Goal: Information Seeking & Learning: Understand process/instructions

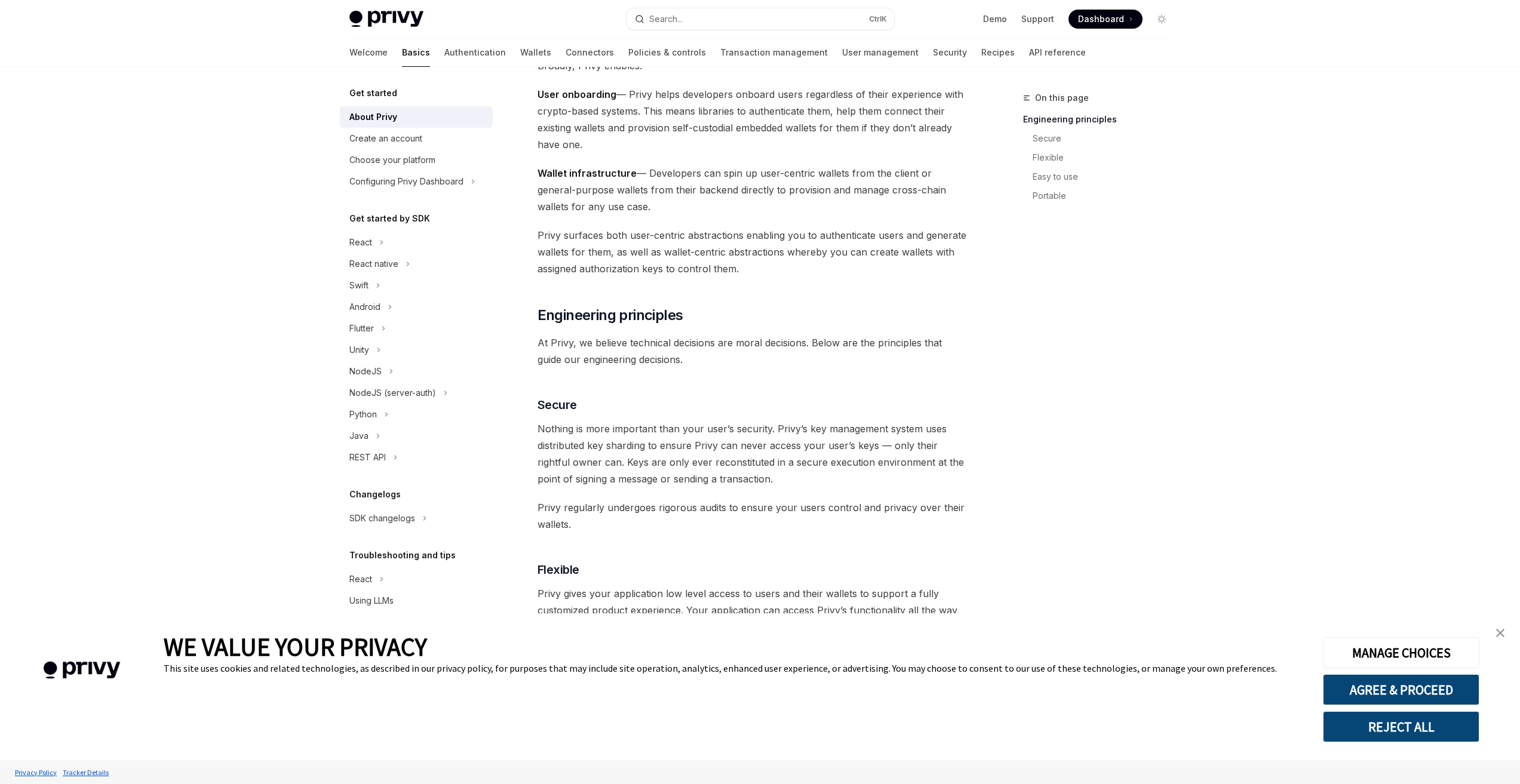
scroll to position [179, 0]
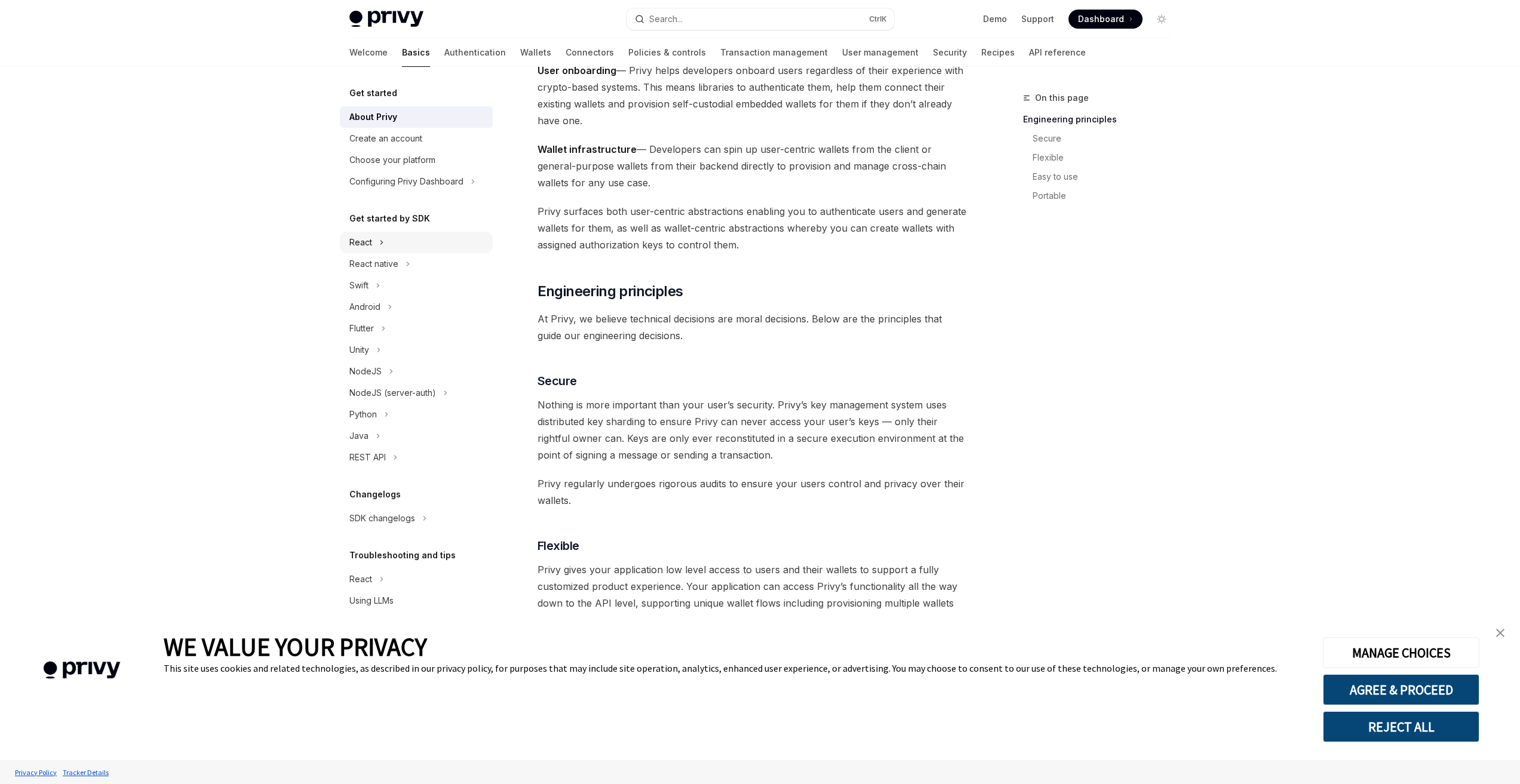
click at [407, 244] on div "React" at bounding box center [416, 242] width 153 height 21
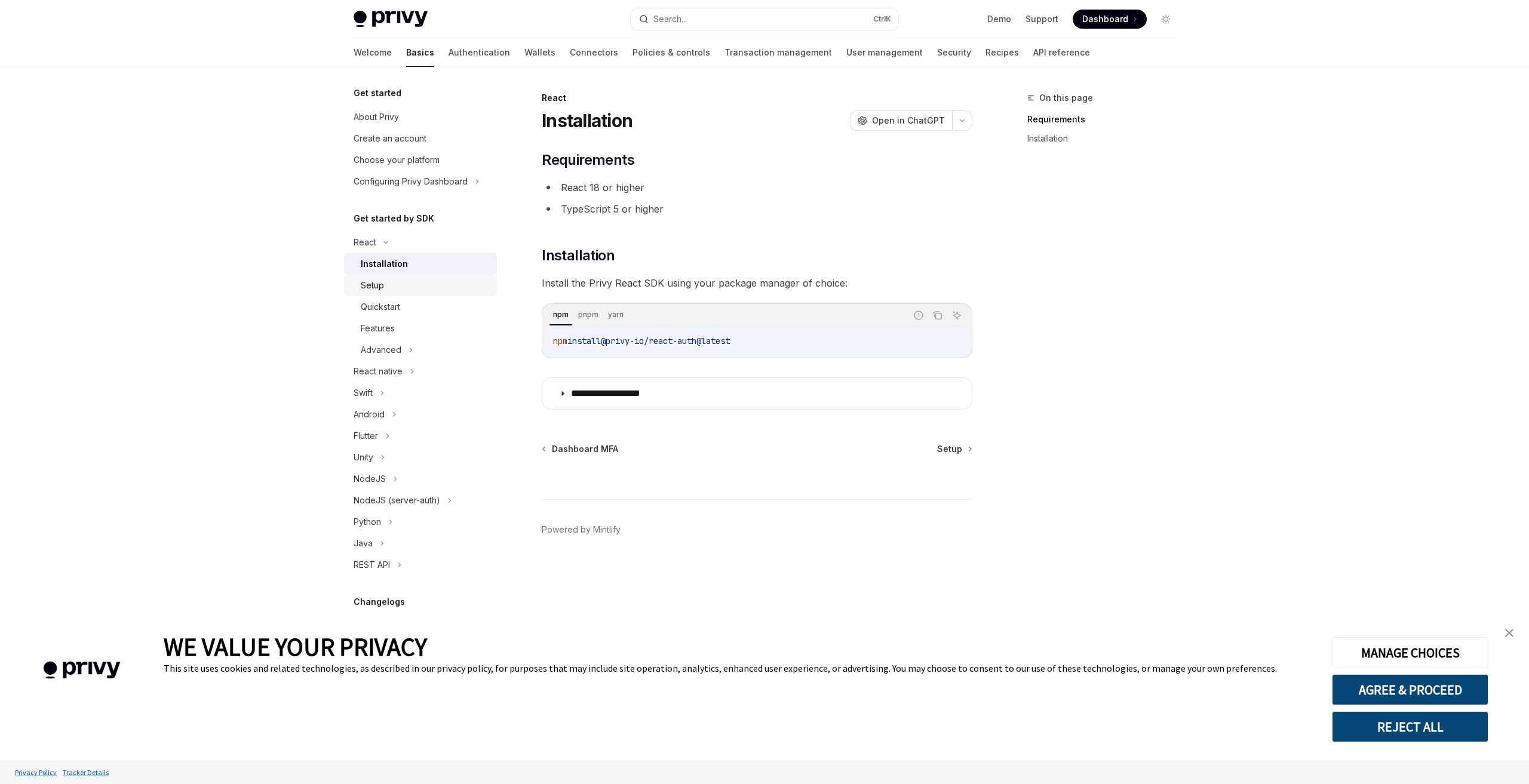
click at [408, 287] on div "Setup" at bounding box center [425, 285] width 129 height 15
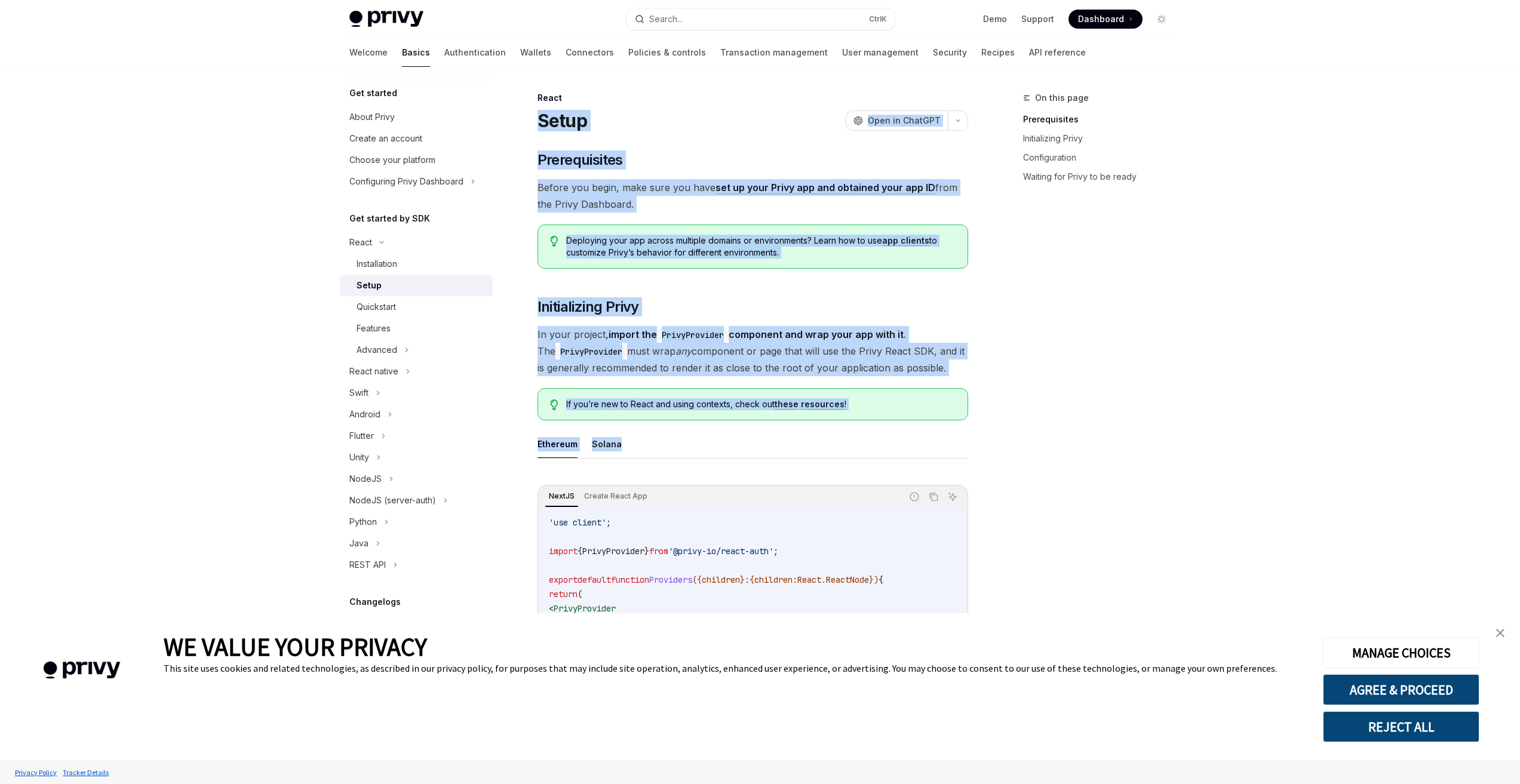
drag, startPoint x: 538, startPoint y: 104, endPoint x: 838, endPoint y: 426, distance: 440.1
click at [829, 441] on ul "Ethereum Solana" at bounding box center [753, 444] width 431 height 29
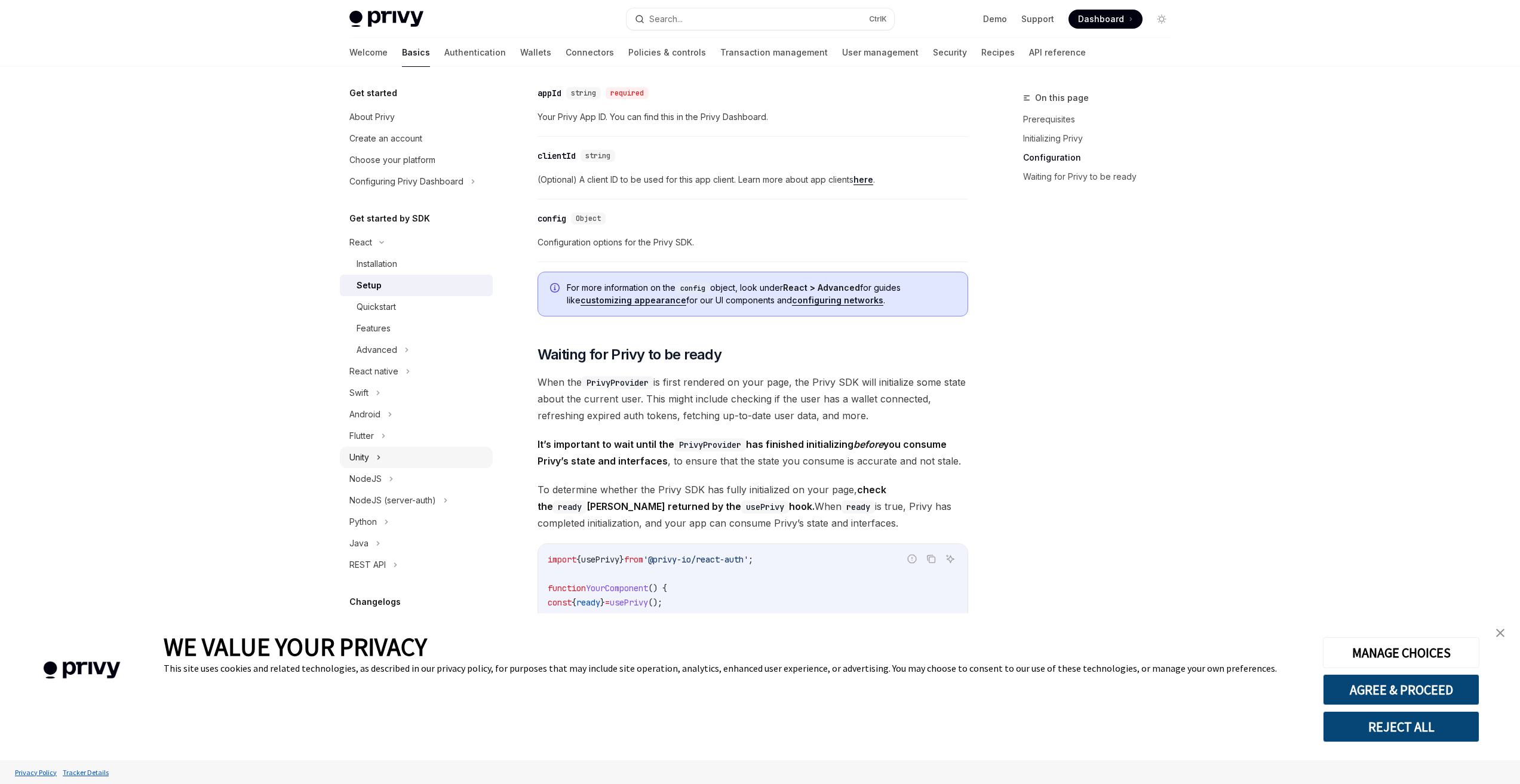
scroll to position [955, 0]
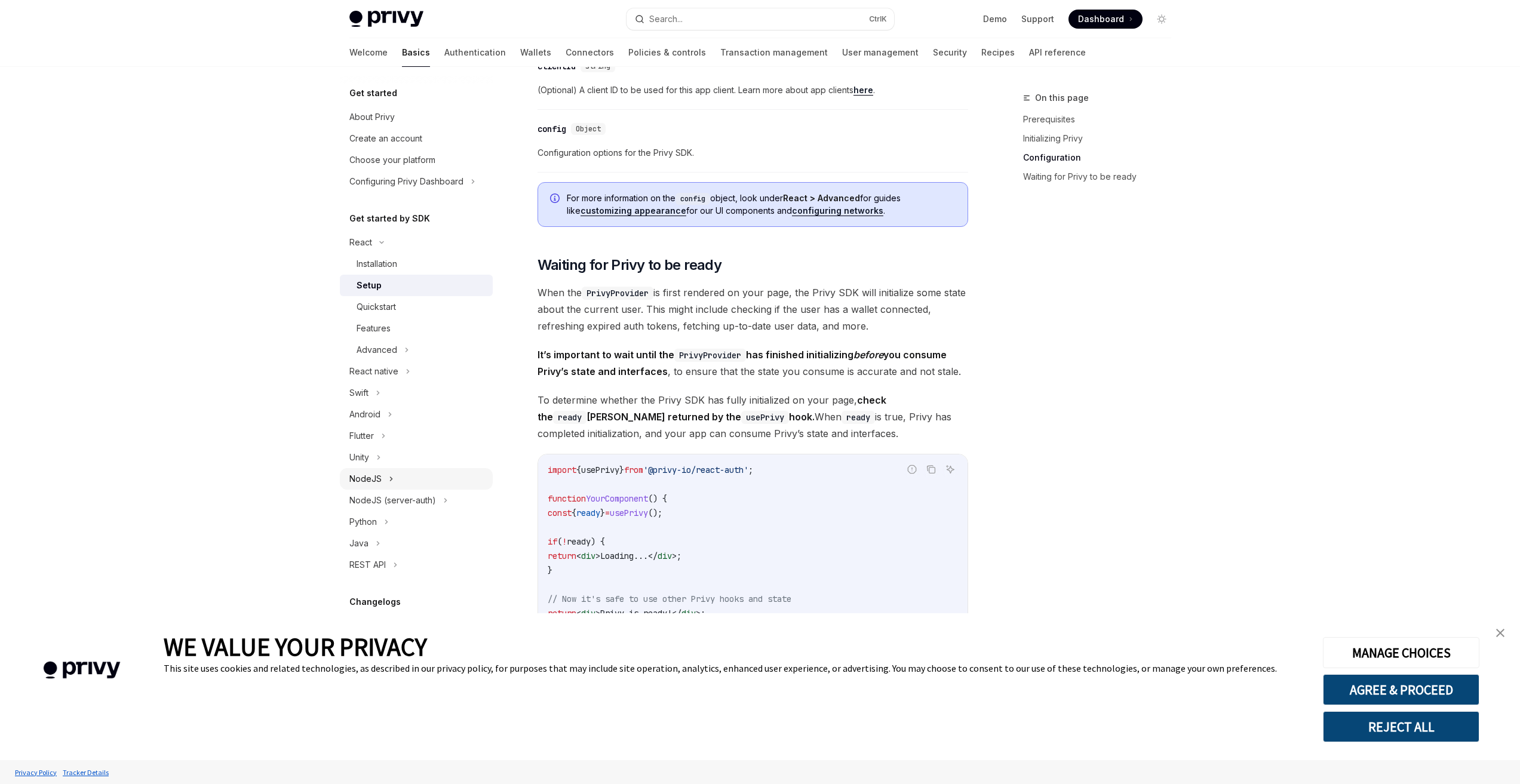
click at [389, 476] on icon at bounding box center [391, 479] width 5 height 15
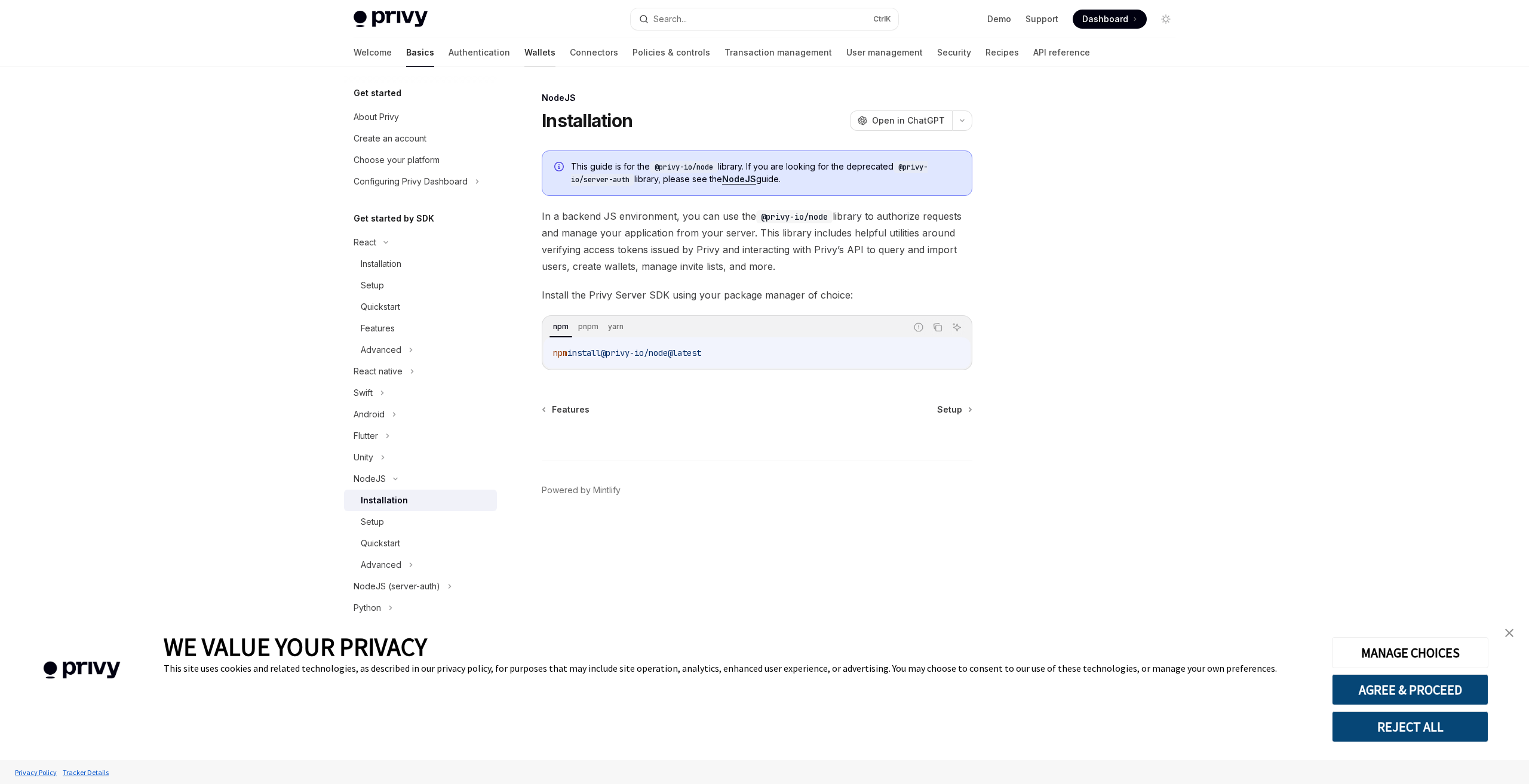
click at [524, 53] on link "Wallets" at bounding box center [539, 52] width 31 height 29
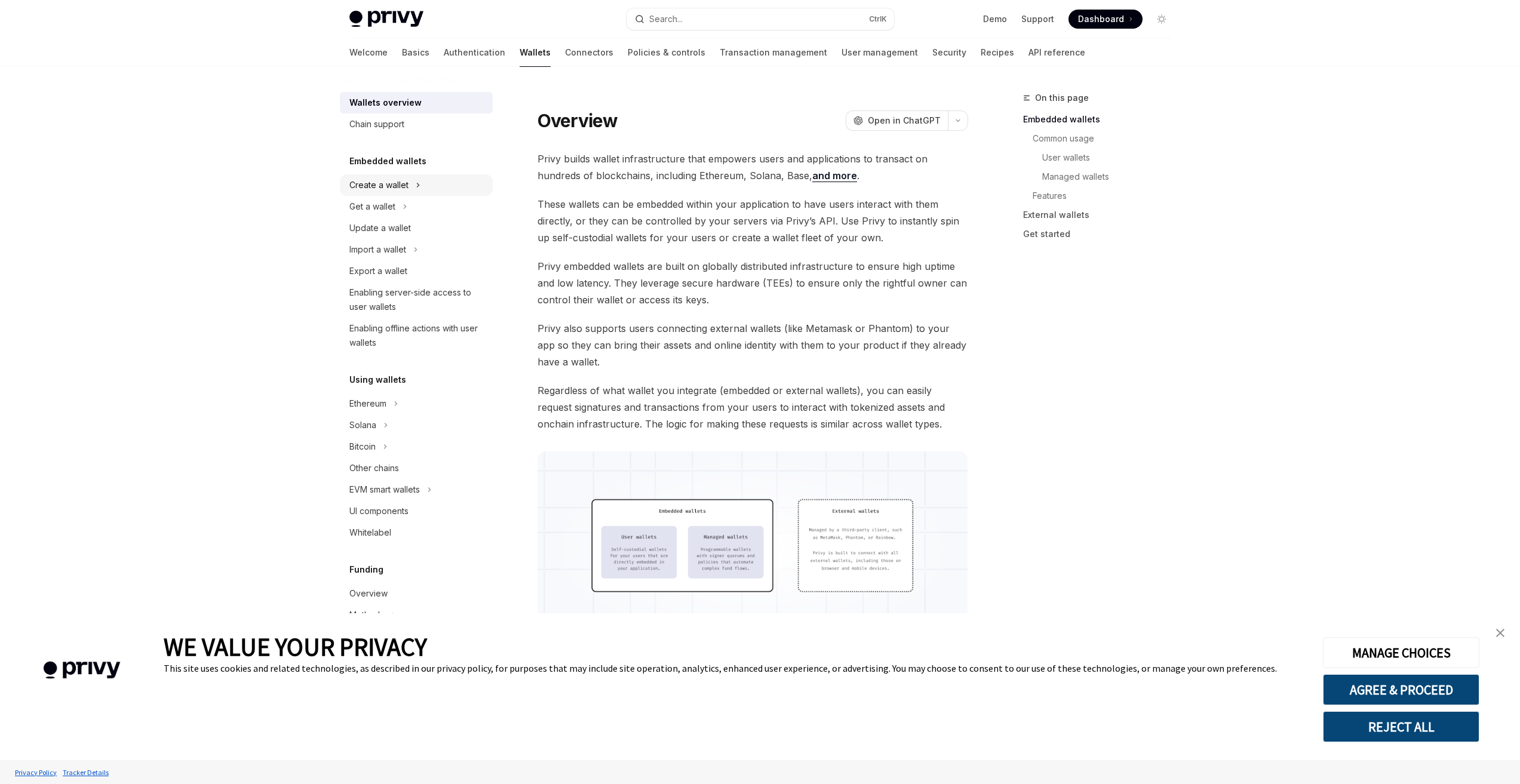
click at [417, 187] on icon at bounding box center [418, 185] width 5 height 15
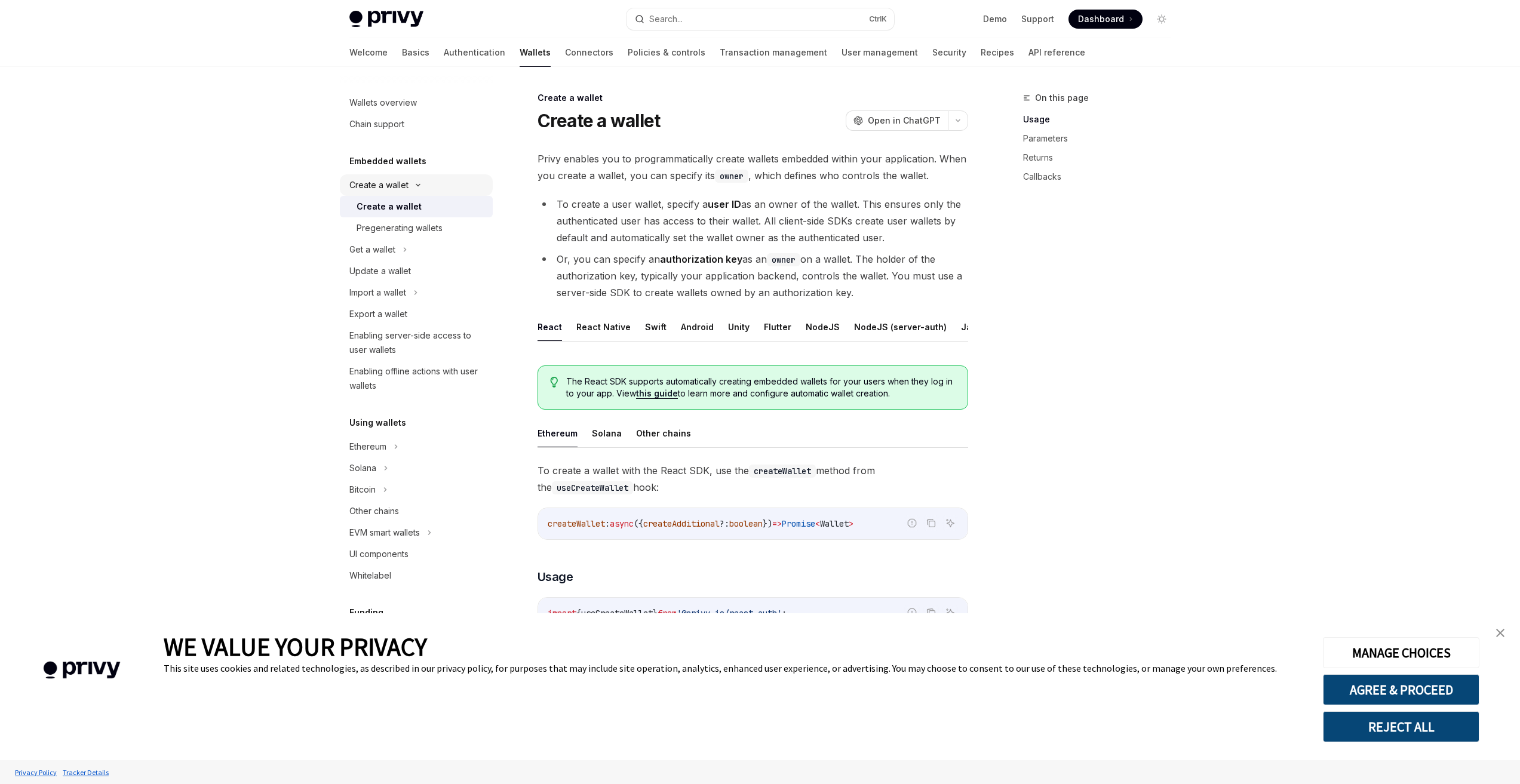
click at [418, 187] on icon at bounding box center [418, 185] width 15 height 5
click at [408, 209] on div "Get a wallet" at bounding box center [416, 206] width 153 height 21
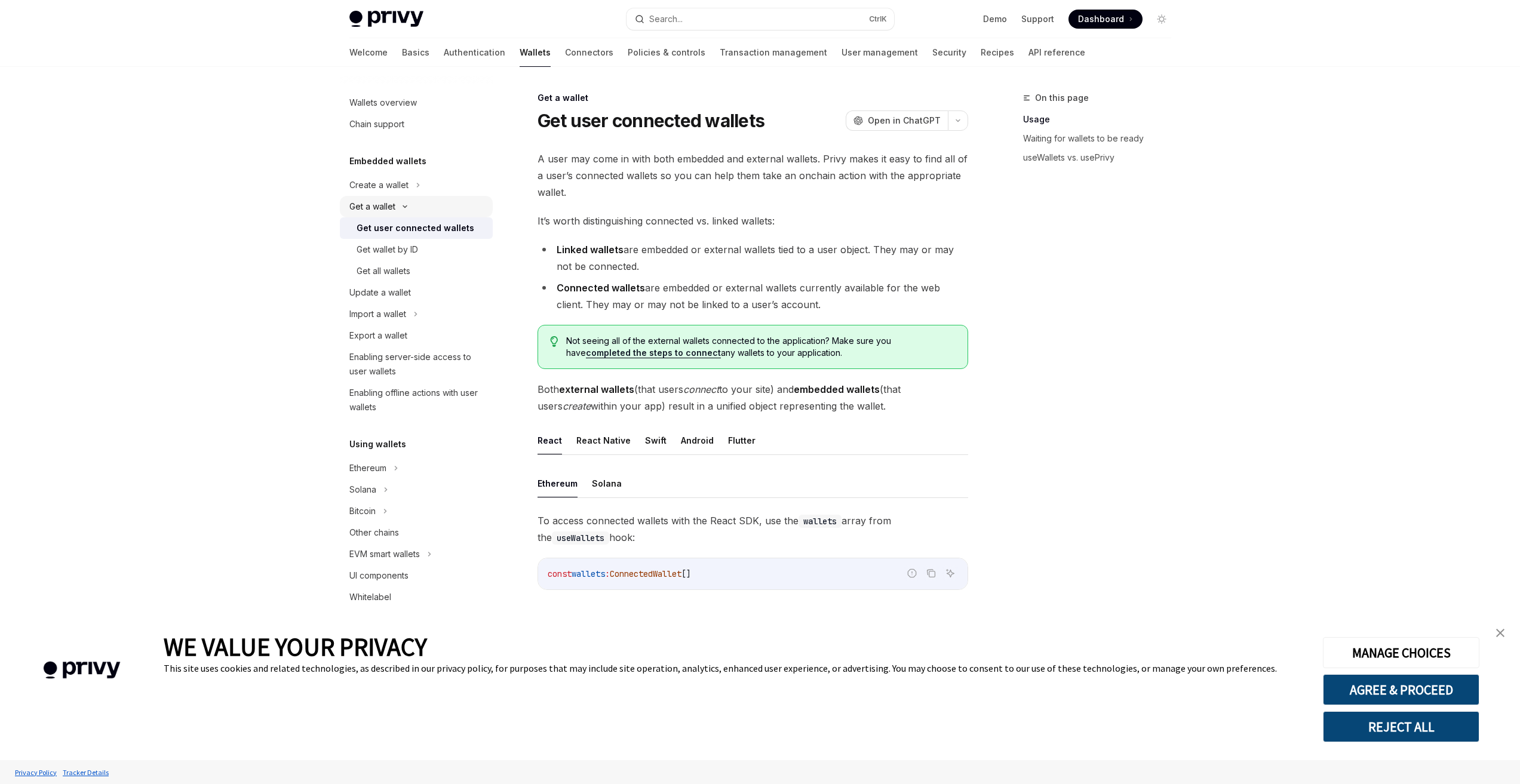
click at [408, 209] on div "Get a wallet" at bounding box center [416, 206] width 153 height 21
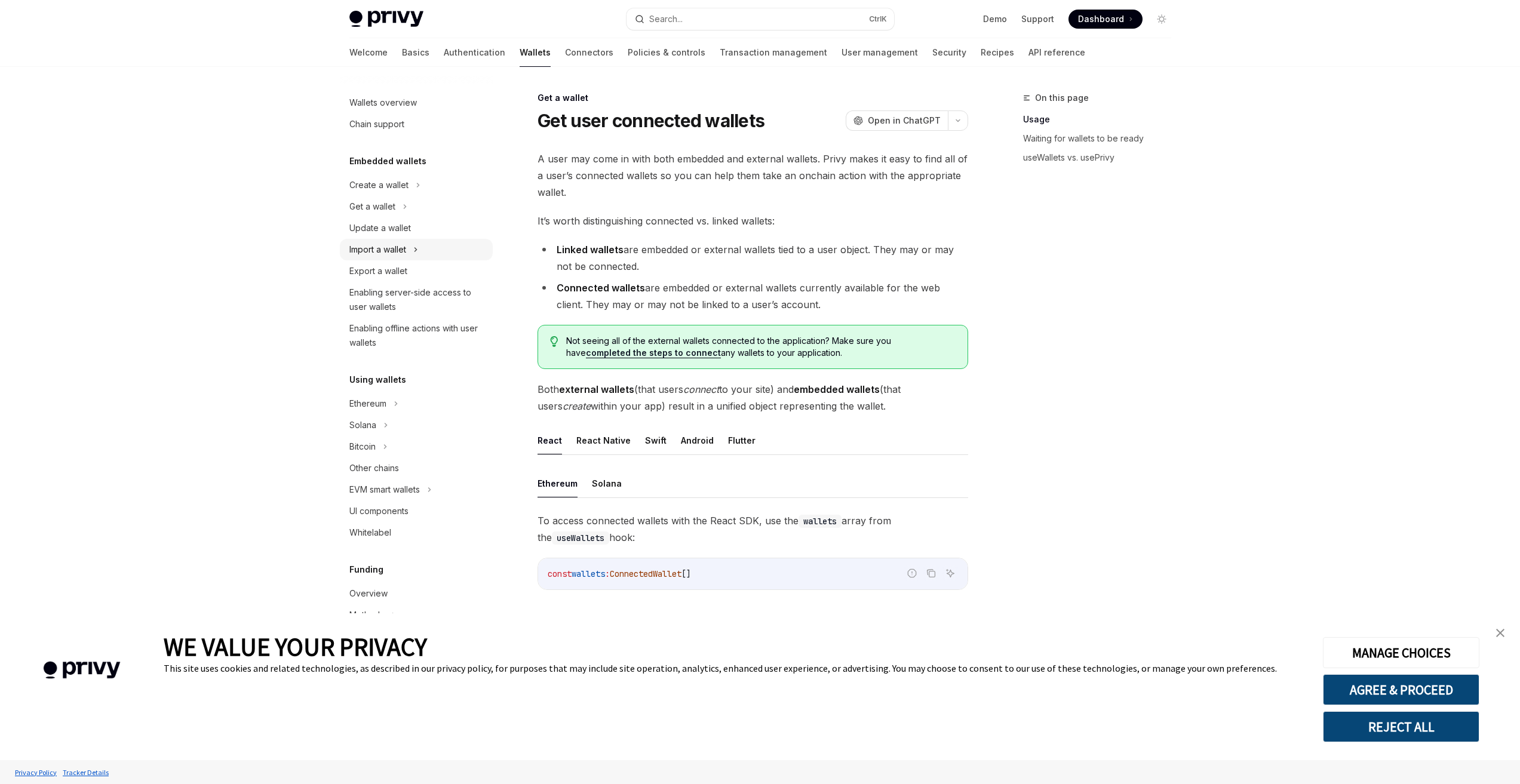
click at [417, 248] on icon at bounding box center [416, 250] width 5 height 15
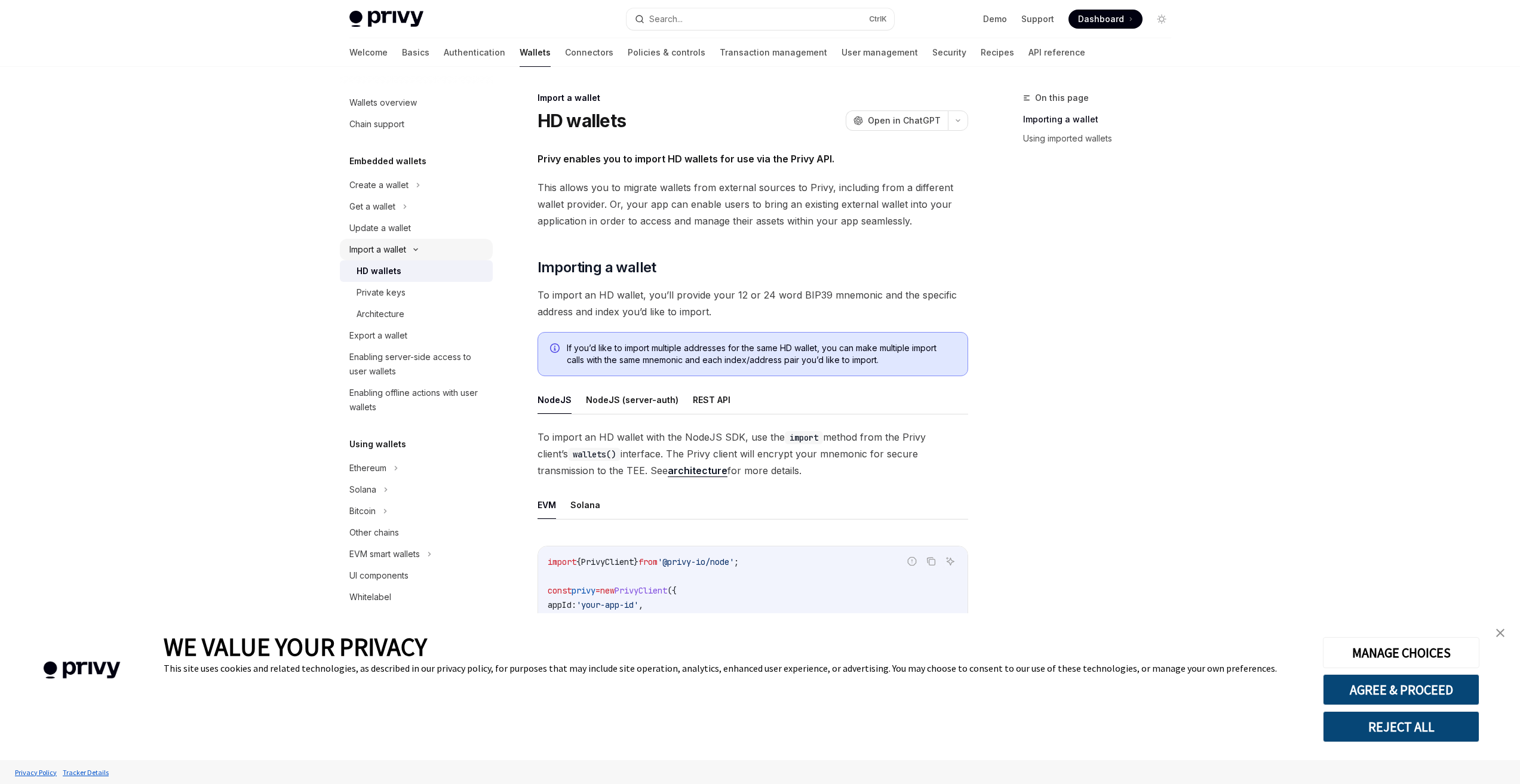
click at [414, 248] on icon at bounding box center [416, 250] width 15 height 5
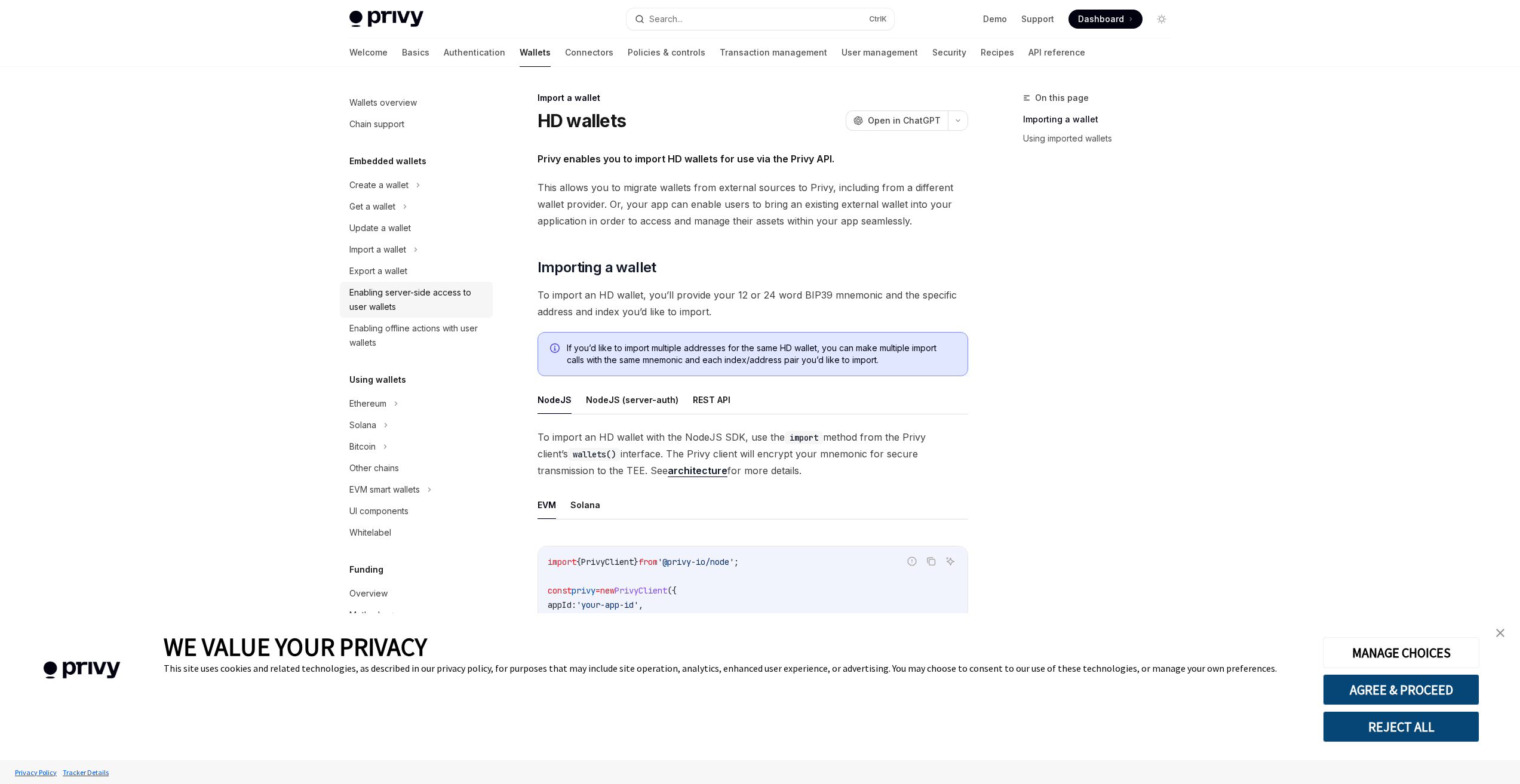
click at [396, 301] on div "Enabling server-side access to user wallets" at bounding box center [417, 299] width 136 height 29
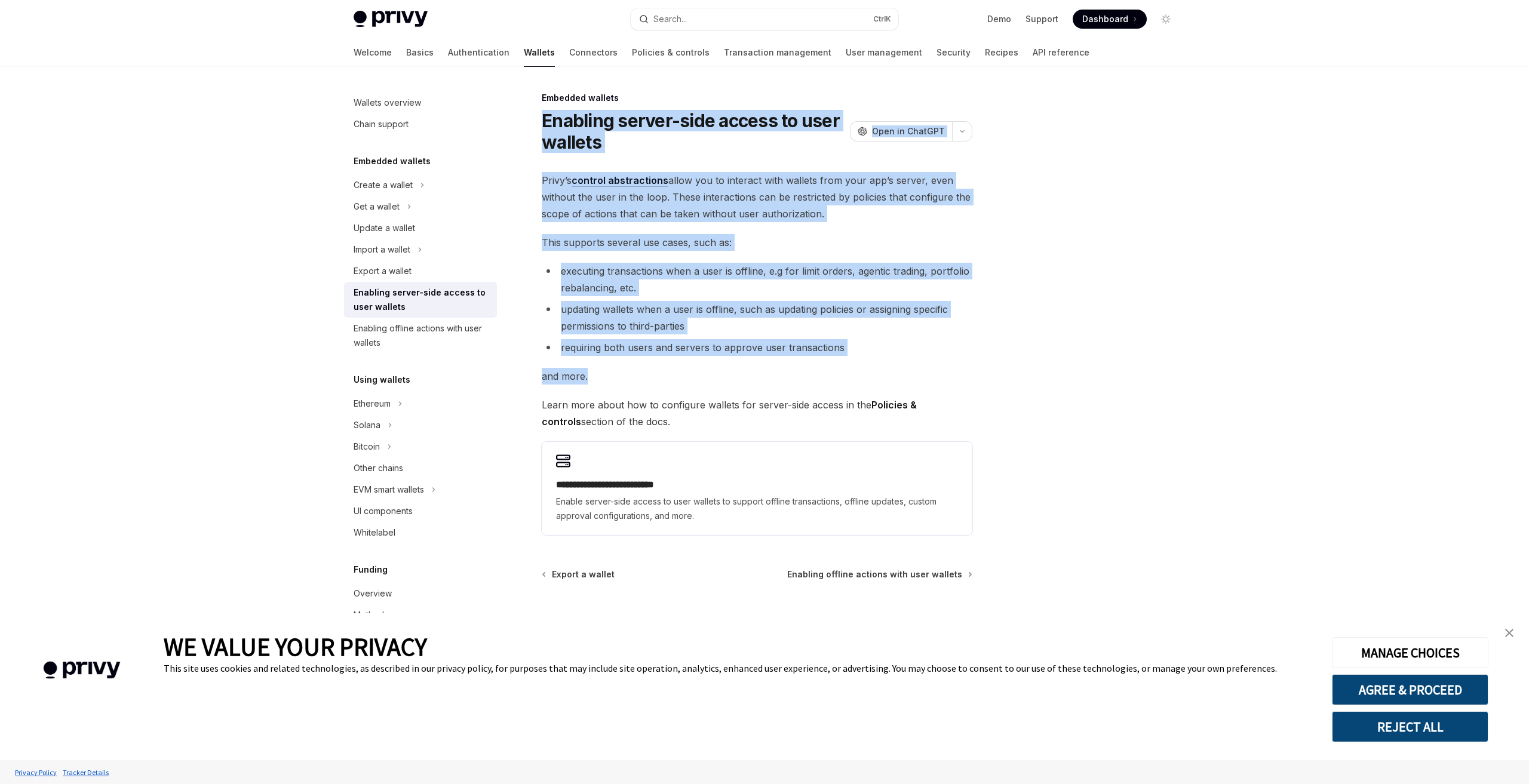
drag, startPoint x: 545, startPoint y: 119, endPoint x: 790, endPoint y: 375, distance: 354.3
click at [790, 375] on div "**********" at bounding box center [645, 437] width 659 height 693
click at [819, 357] on div "**********" at bounding box center [757, 353] width 431 height 363
drag, startPoint x: 875, startPoint y: 352, endPoint x: 537, endPoint y: 104, distance: 419.2
click at [537, 104] on div "**********" at bounding box center [645, 437] width 659 height 693
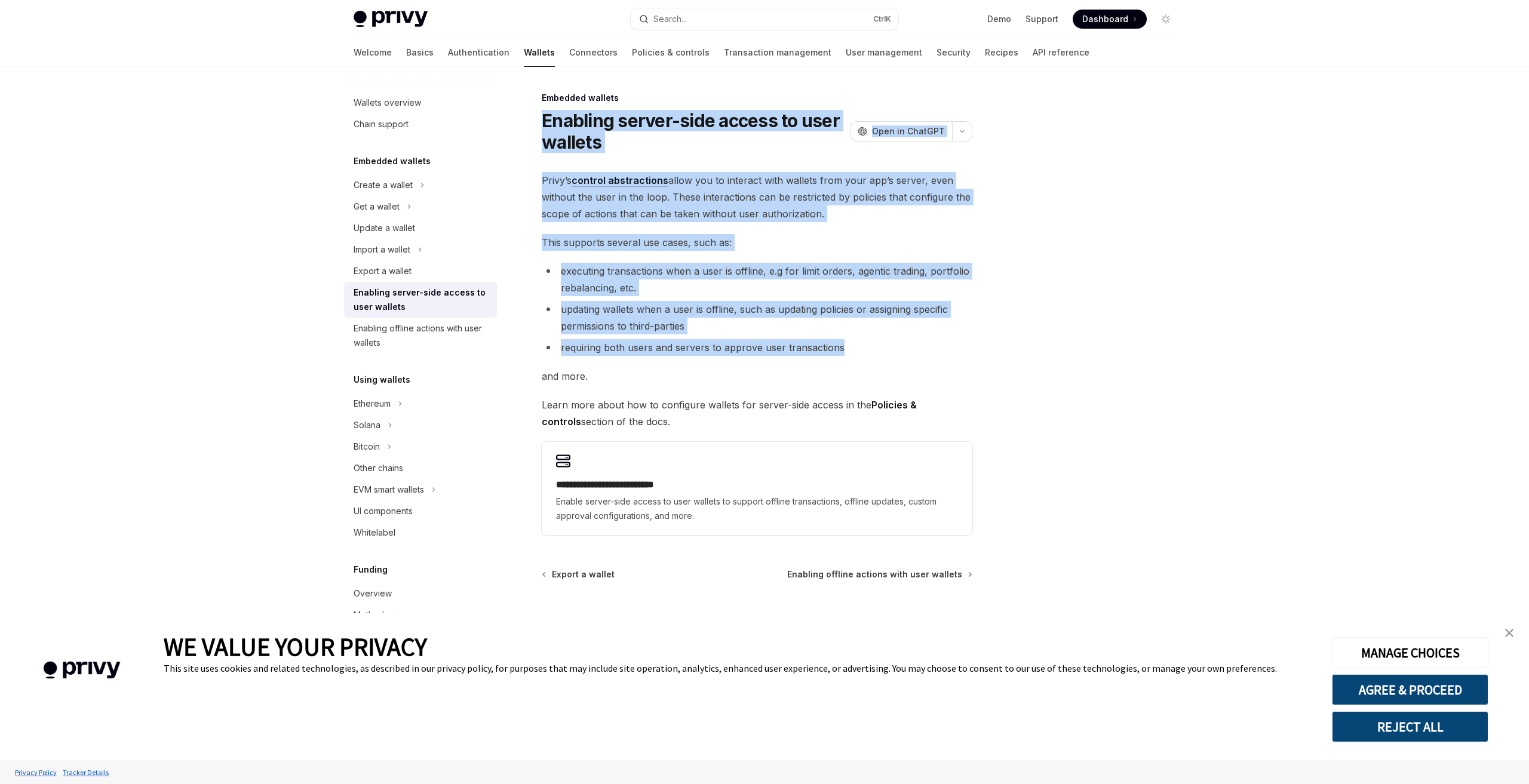
click at [537, 104] on div "**********" at bounding box center [645, 437] width 659 height 693
drag, startPoint x: 542, startPoint y: 87, endPoint x: 804, endPoint y: 428, distance: 430.0
click at [804, 428] on div "**********" at bounding box center [764, 425] width 841 height 717
click at [714, 383] on span "and more." at bounding box center [757, 377] width 431 height 17
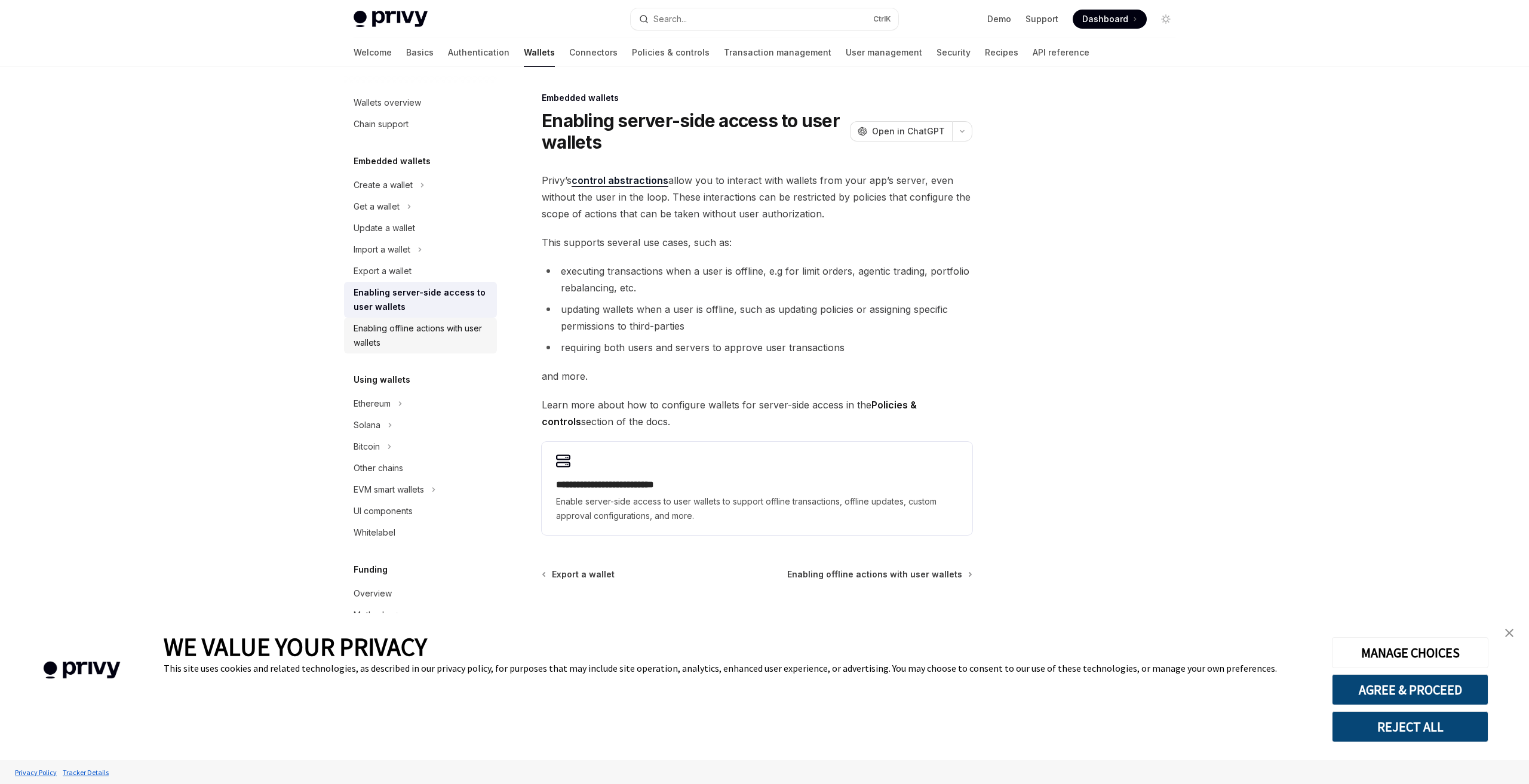
click at [391, 336] on div "Enabling offline actions with user wallets" at bounding box center [422, 335] width 136 height 29
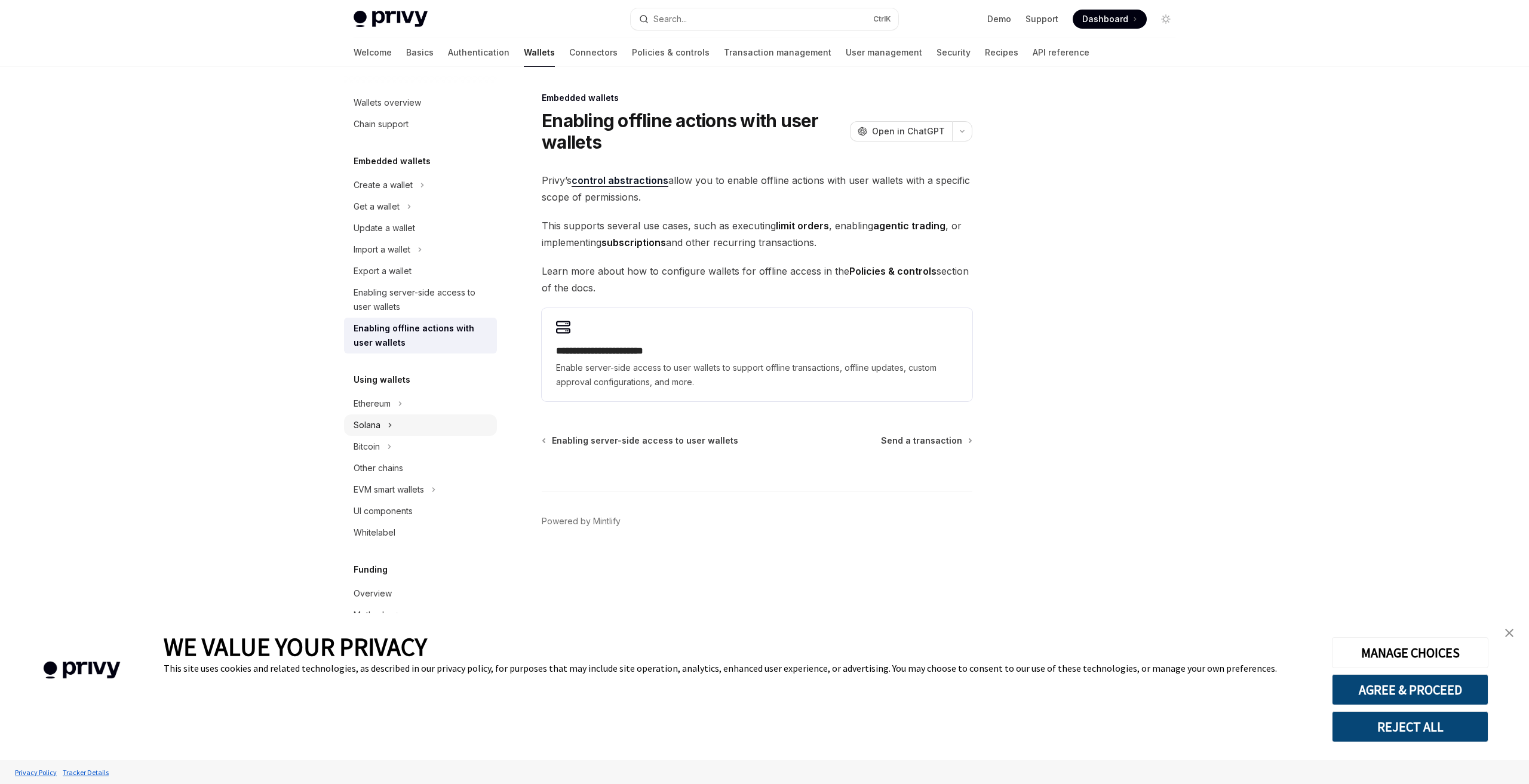
click at [397, 426] on div "Solana" at bounding box center [420, 424] width 153 height 21
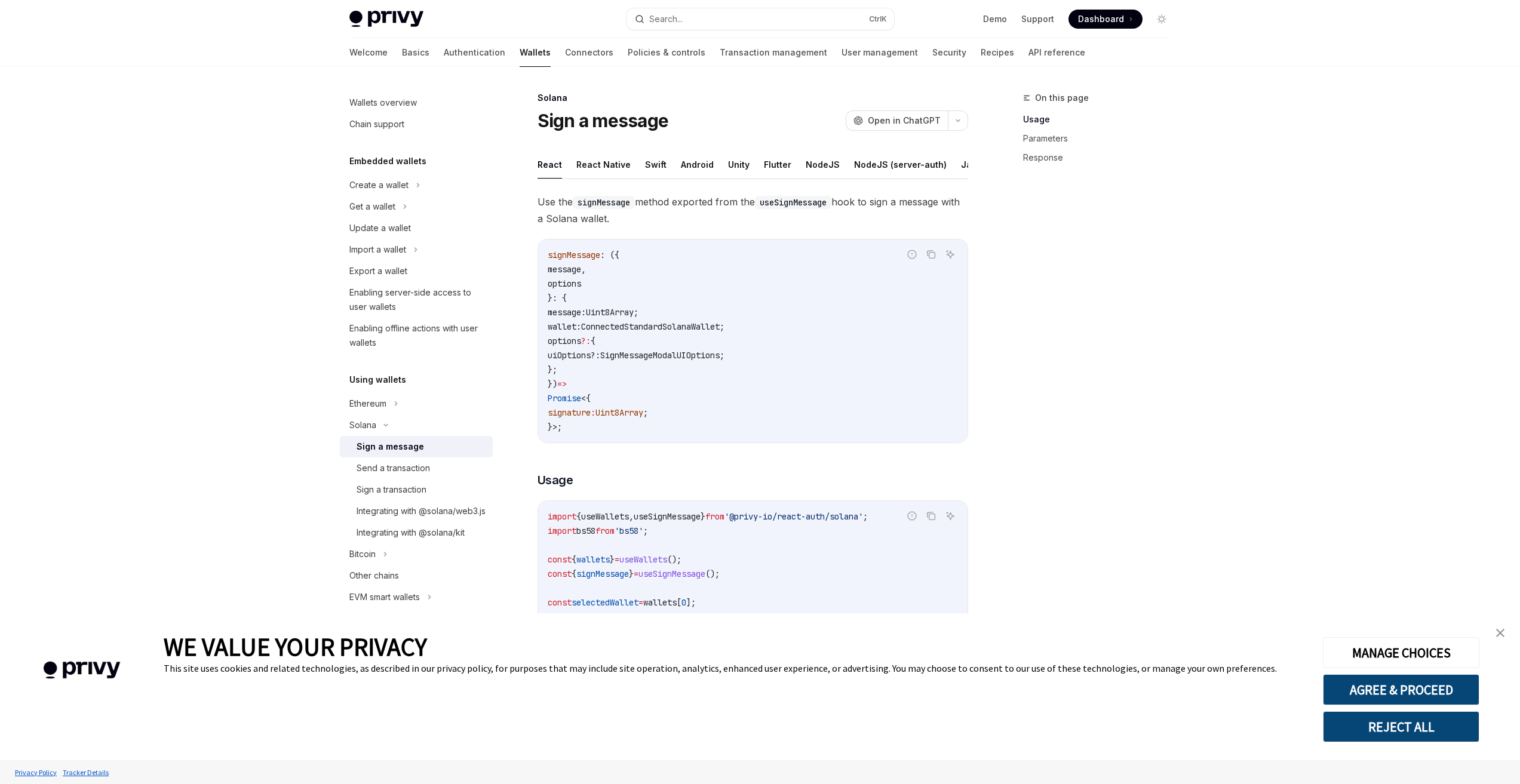
click at [418, 453] on div "Sign a message" at bounding box center [390, 447] width 67 height 15
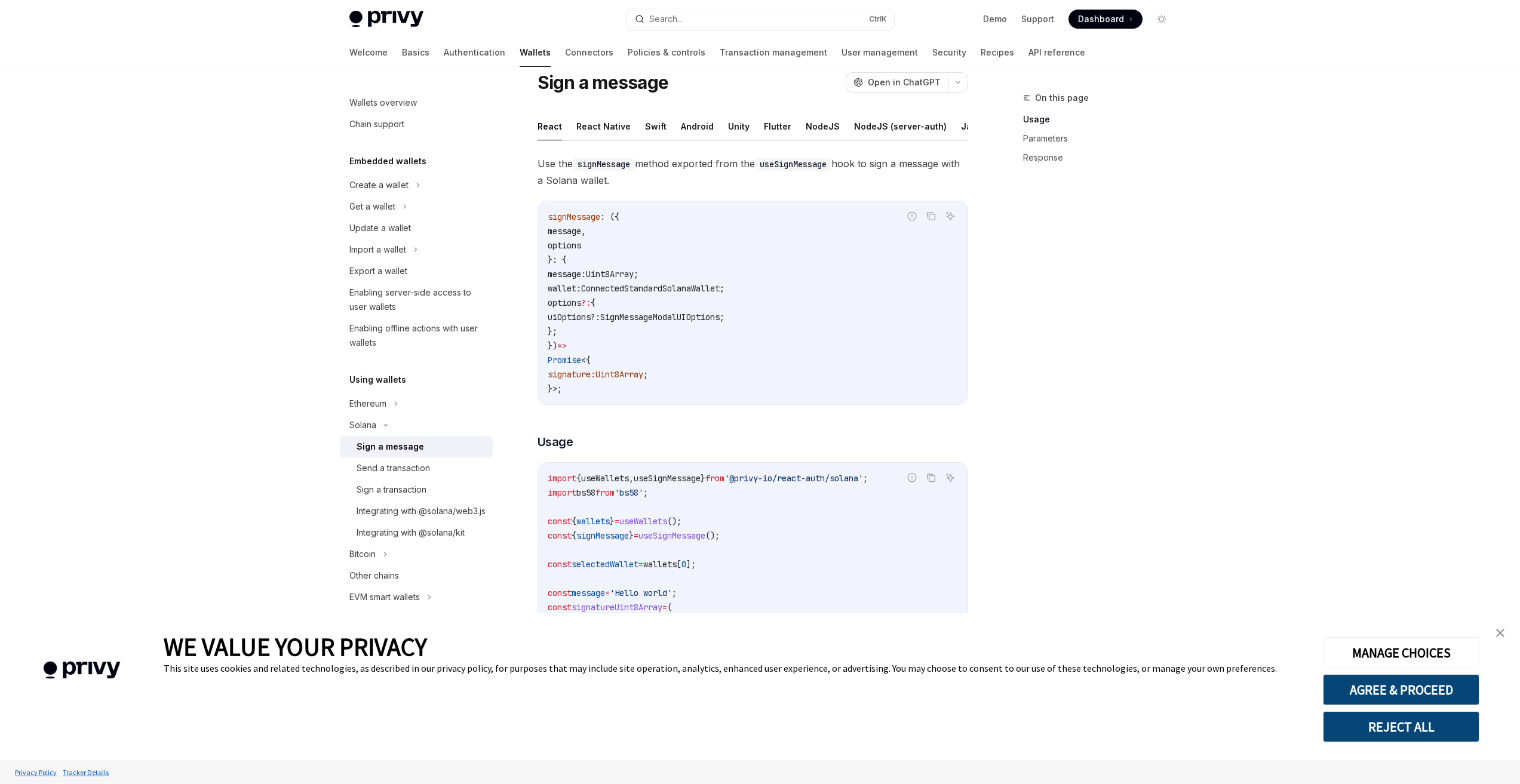
scroll to position [60, 0]
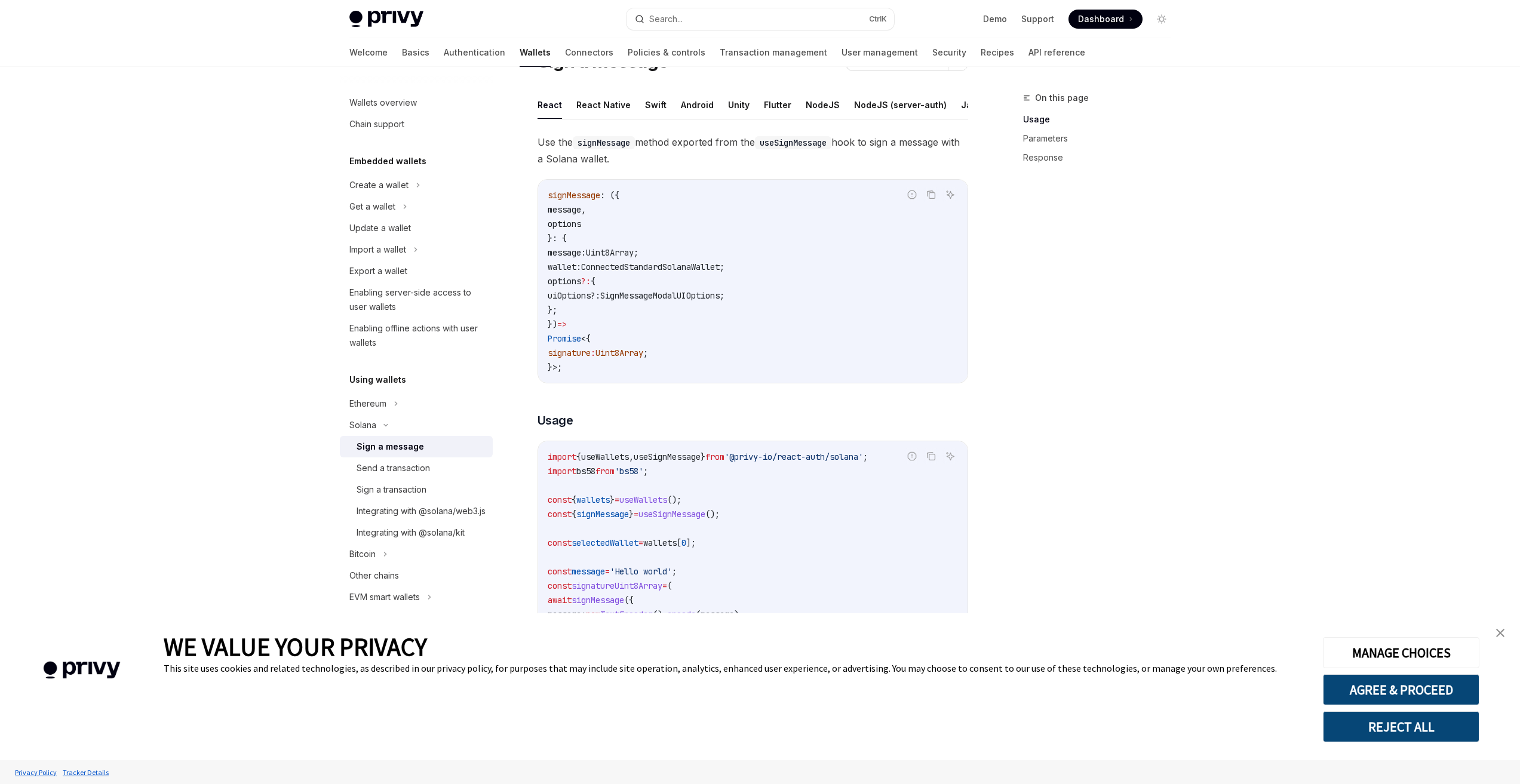
drag, startPoint x: 553, startPoint y: 202, endPoint x: 683, endPoint y: 387, distance: 226.1
click at [683, 383] on div "signMessage : ({ message , options }: { message: Uint8Array ; wallet : Connecte…" at bounding box center [753, 281] width 430 height 203
click at [688, 374] on code "signMessage : ({ message , options }: { message: Uint8Array ; wallet : Connecte…" at bounding box center [752, 281] width 410 height 186
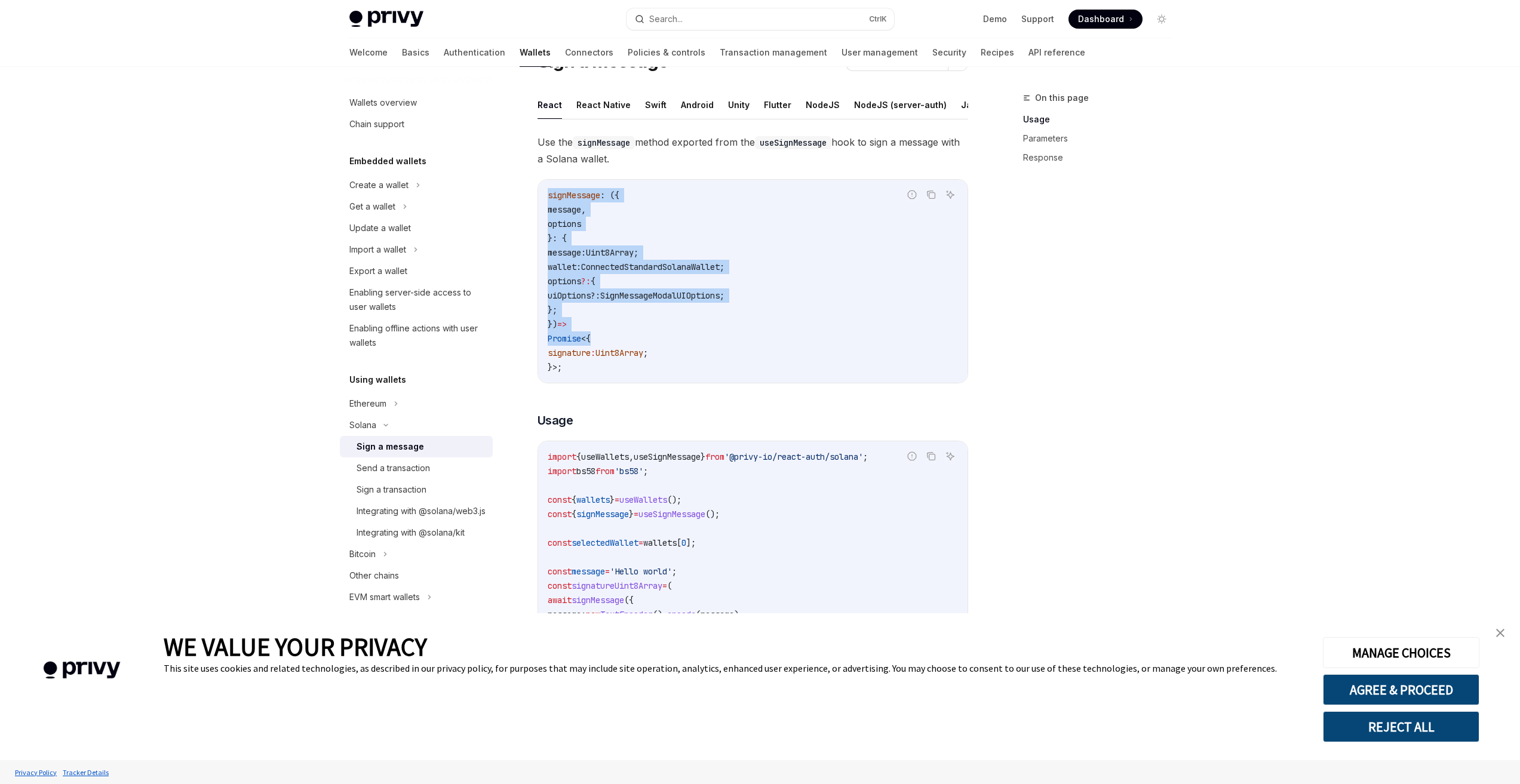
drag, startPoint x: 543, startPoint y: 202, endPoint x: 614, endPoint y: 354, distance: 167.8
click at [614, 354] on div "signMessage : ({ message , options }: { message: Uint8Array ; wallet : Connecte…" at bounding box center [753, 281] width 430 height 203
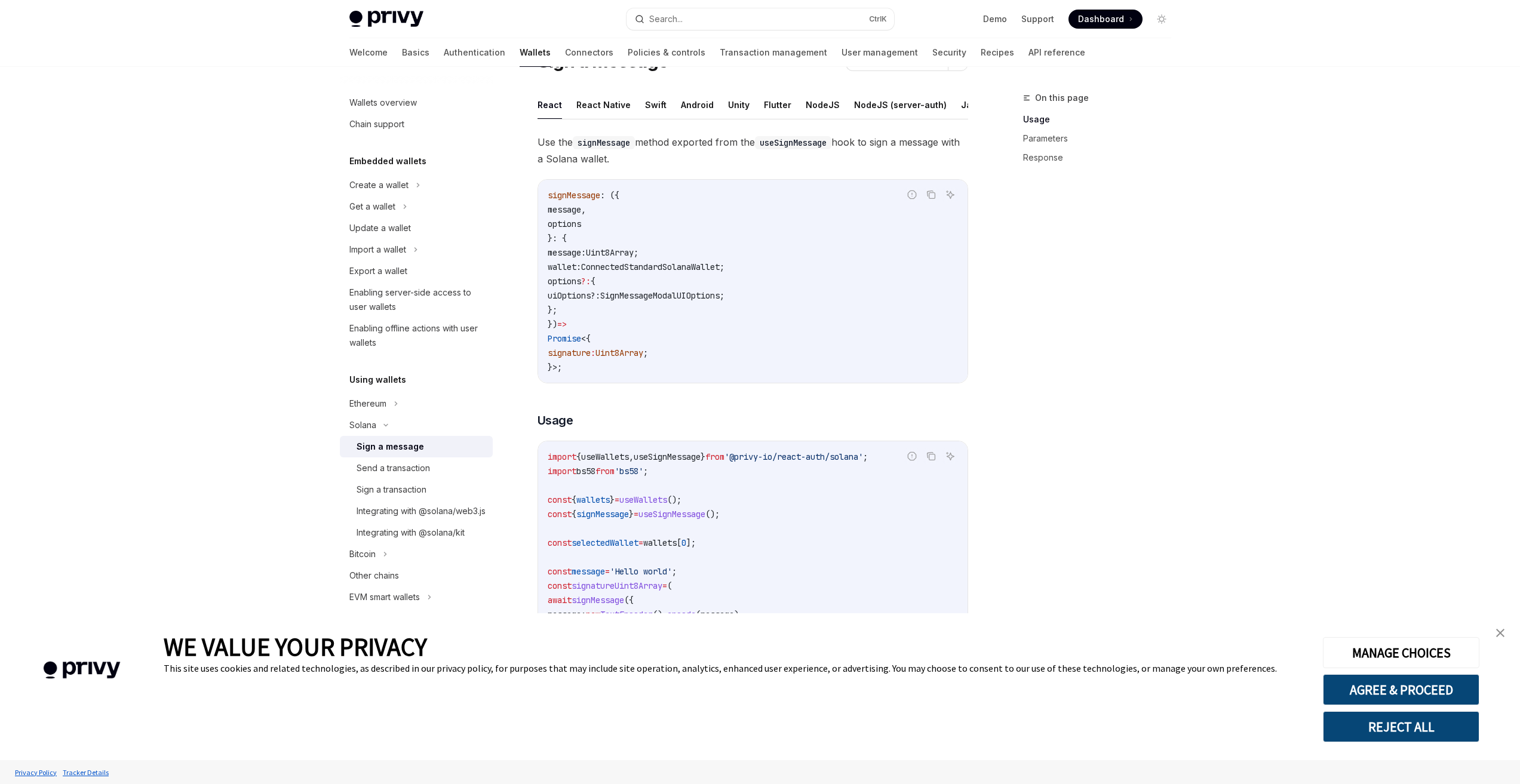
click at [595, 358] on span ":" at bounding box center [593, 353] width 5 height 11
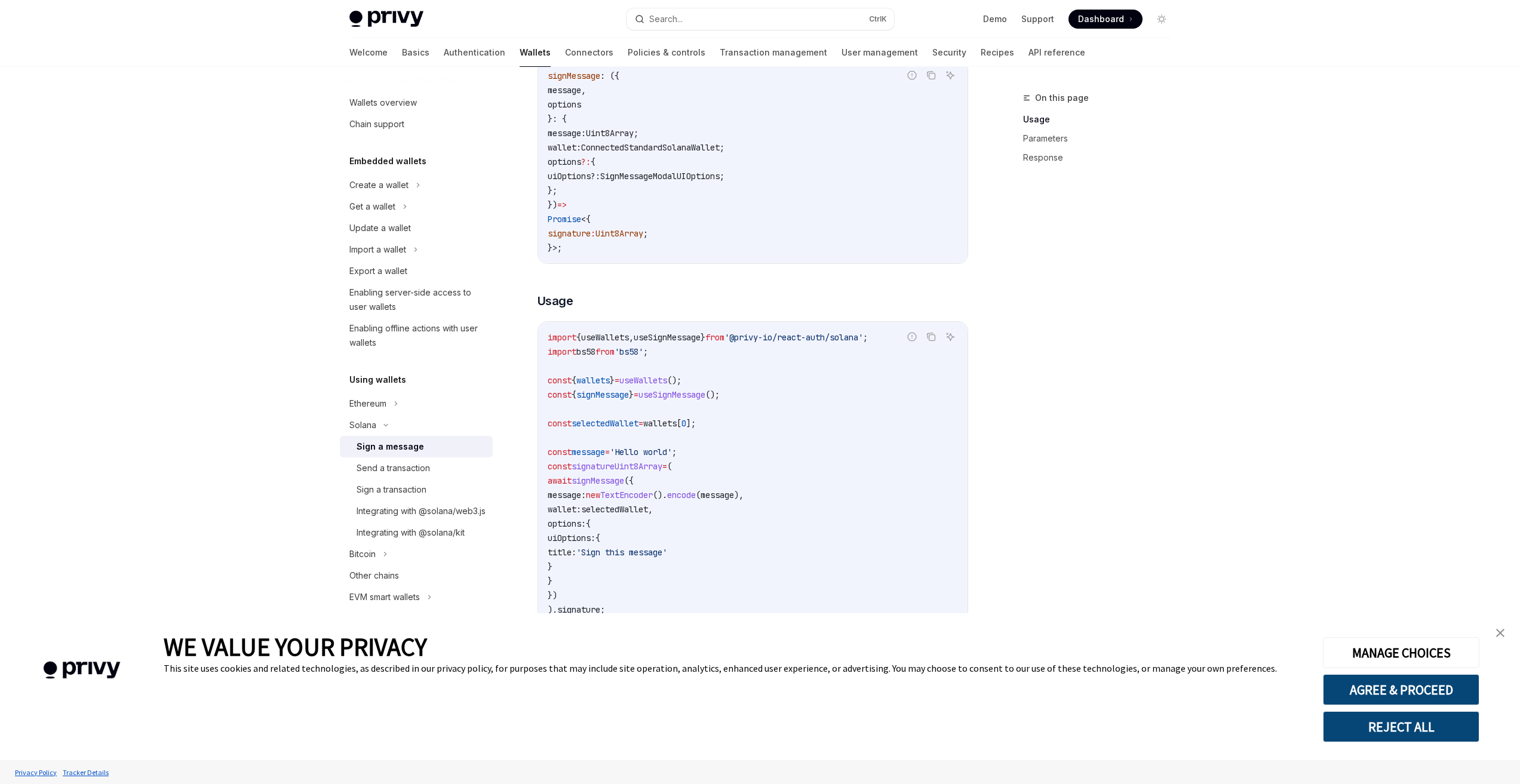
drag, startPoint x: 755, startPoint y: 346, endPoint x: 897, endPoint y: 346, distance: 142.0
click at [863, 343] on span "'@privy-io/react-auth/solana'" at bounding box center [793, 338] width 139 height 11
drag, startPoint x: 895, startPoint y: 344, endPoint x: 757, endPoint y: 342, distance: 138.0
click at [757, 342] on span "'@privy-io/react-auth/solana'" at bounding box center [793, 338] width 139 height 11
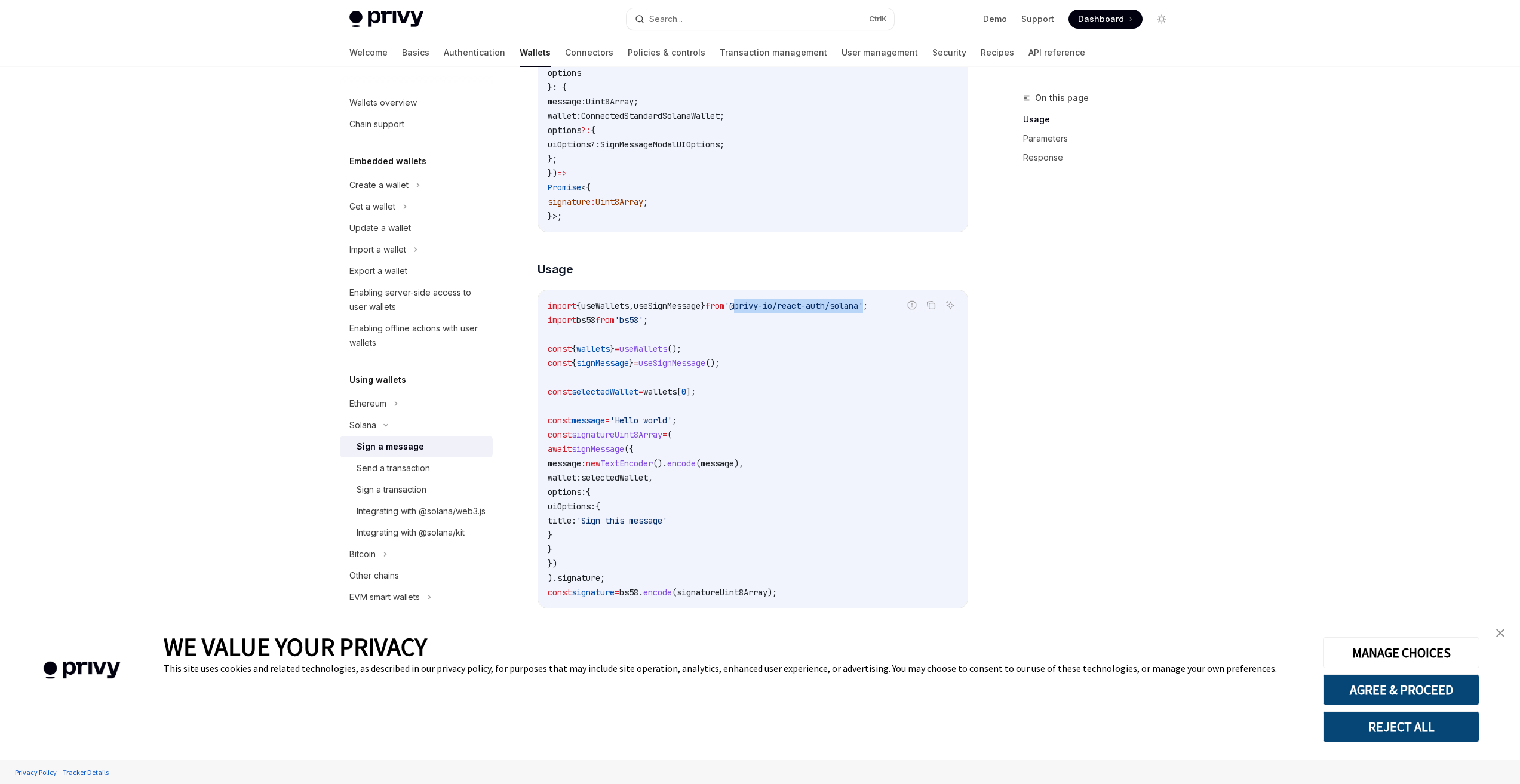
scroll to position [239, 0]
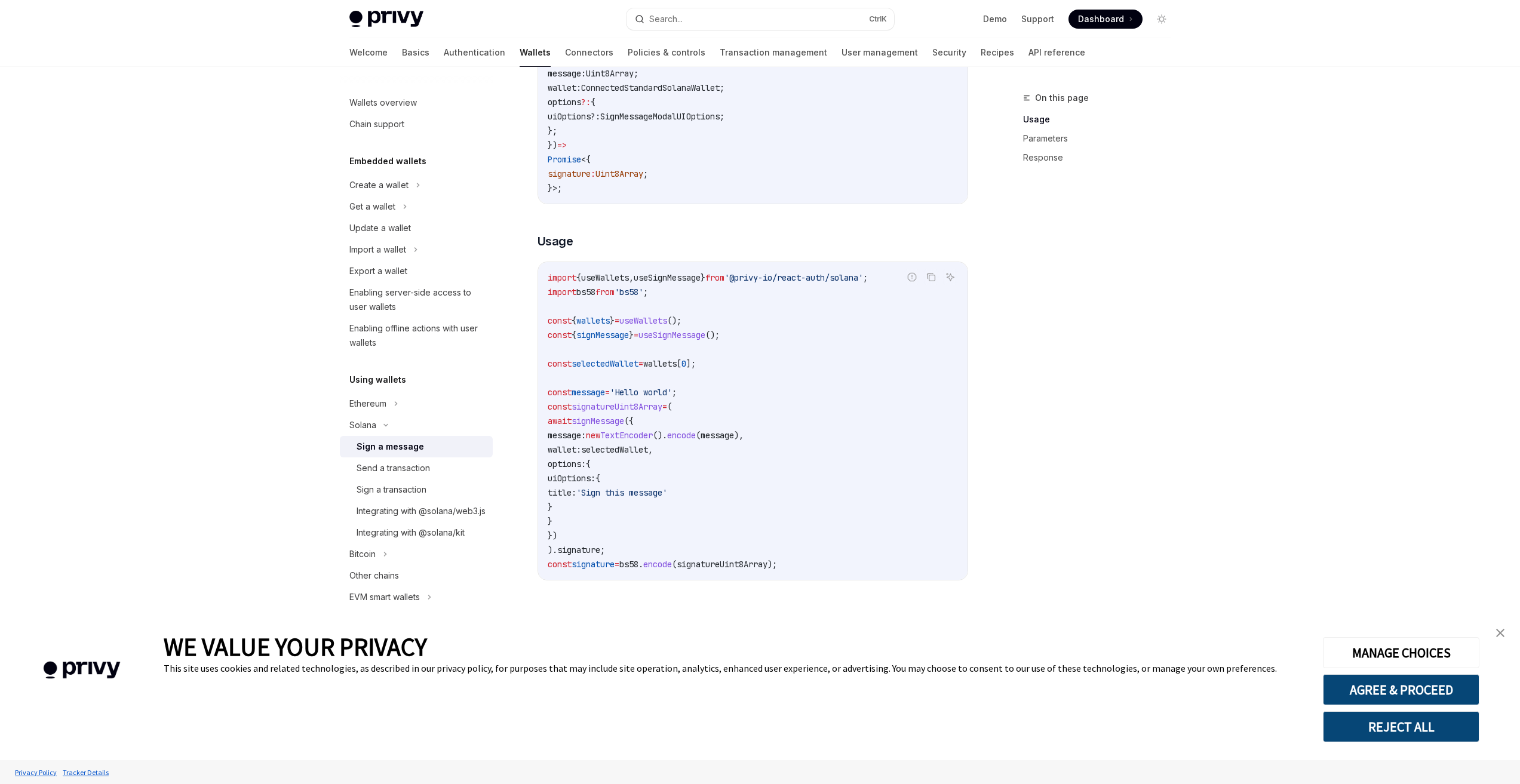
click at [663, 326] on span "useWallets" at bounding box center [643, 321] width 48 height 11
click at [603, 324] on span "wallets" at bounding box center [593, 321] width 33 height 11
click at [602, 324] on span "wallets" at bounding box center [593, 321] width 33 height 11
click at [642, 320] on code "import { useWallets , useSignMessage } from '@privy-io/react-auth/solana' ; imp…" at bounding box center [752, 420] width 410 height 301
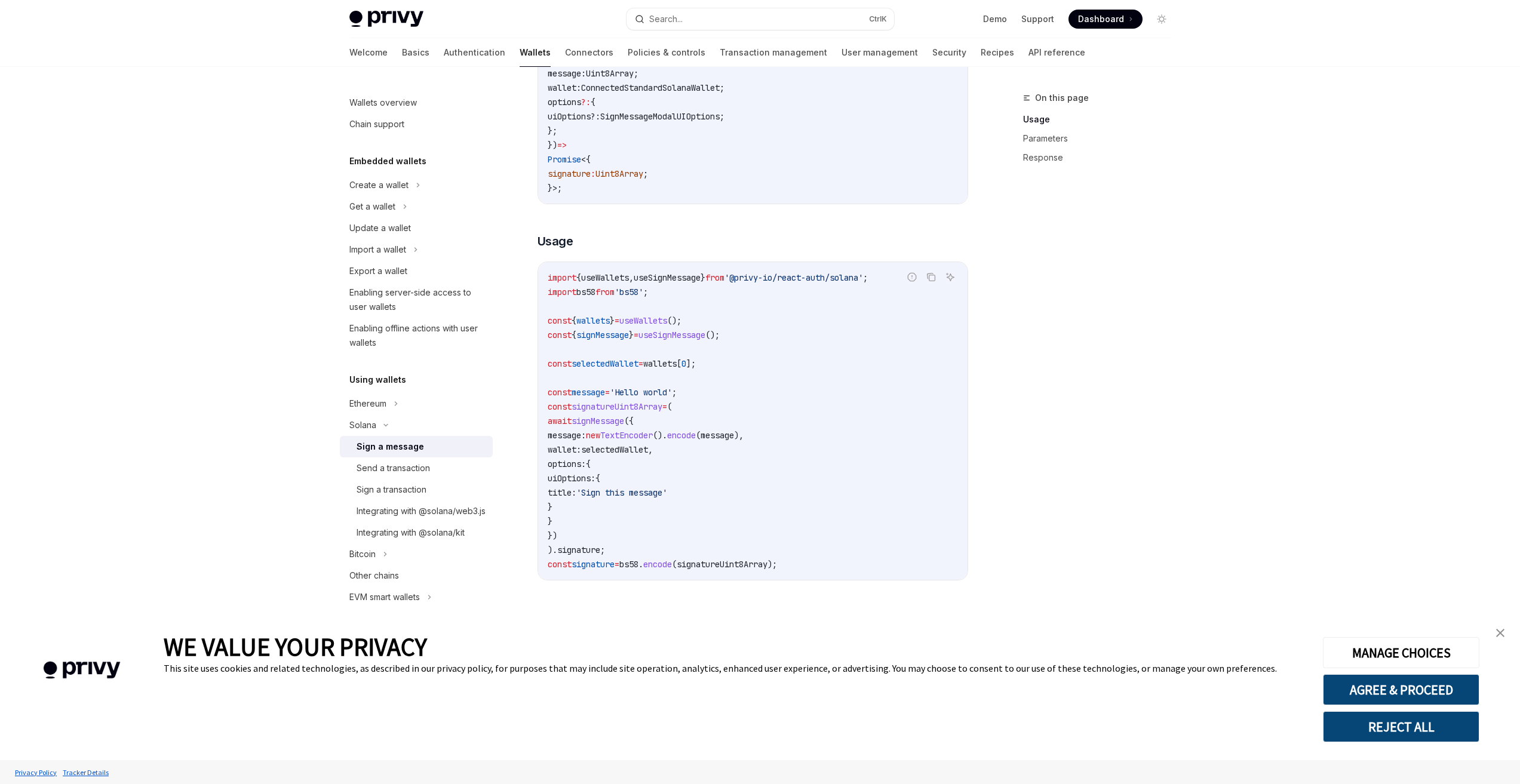
drag, startPoint x: 570, startPoint y: 309, endPoint x: 745, endPoint y: 509, distance: 265.8
click at [745, 509] on code "import { useWallets , useSignMessage } from '@privy-io/react-auth/solana' ; imp…" at bounding box center [752, 420] width 410 height 301
drag, startPoint x: 629, startPoint y: 387, endPoint x: 738, endPoint y: 522, distance: 173.5
click at [738, 522] on code "import { useWallets , useSignMessage } from '@privy-io/react-auth/solana' ; imp…" at bounding box center [752, 420] width 410 height 301
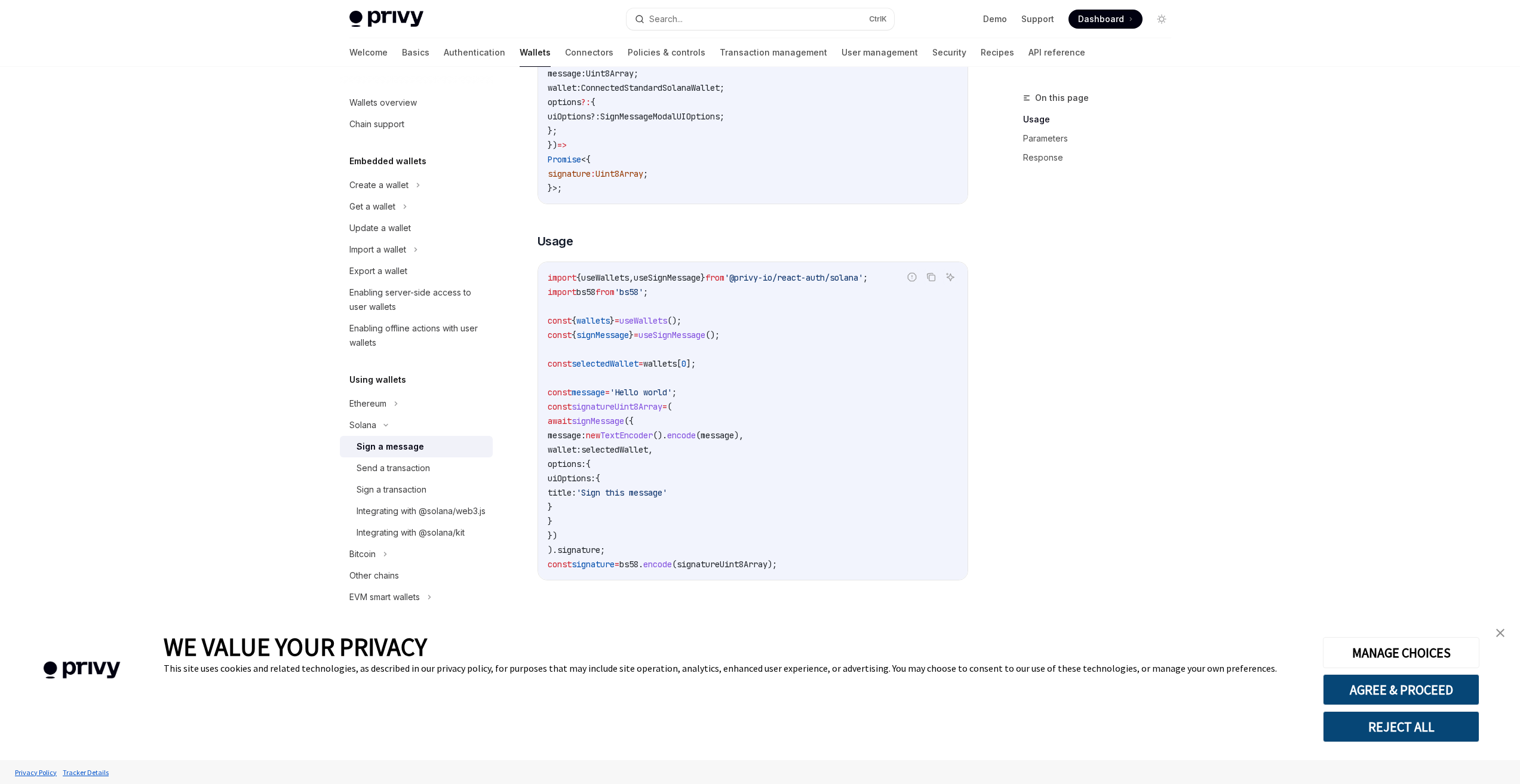
click at [738, 519] on code "import { useWallets , useSignMessage } from '@privy-io/react-auth/solana' ; imp…" at bounding box center [752, 420] width 410 height 301
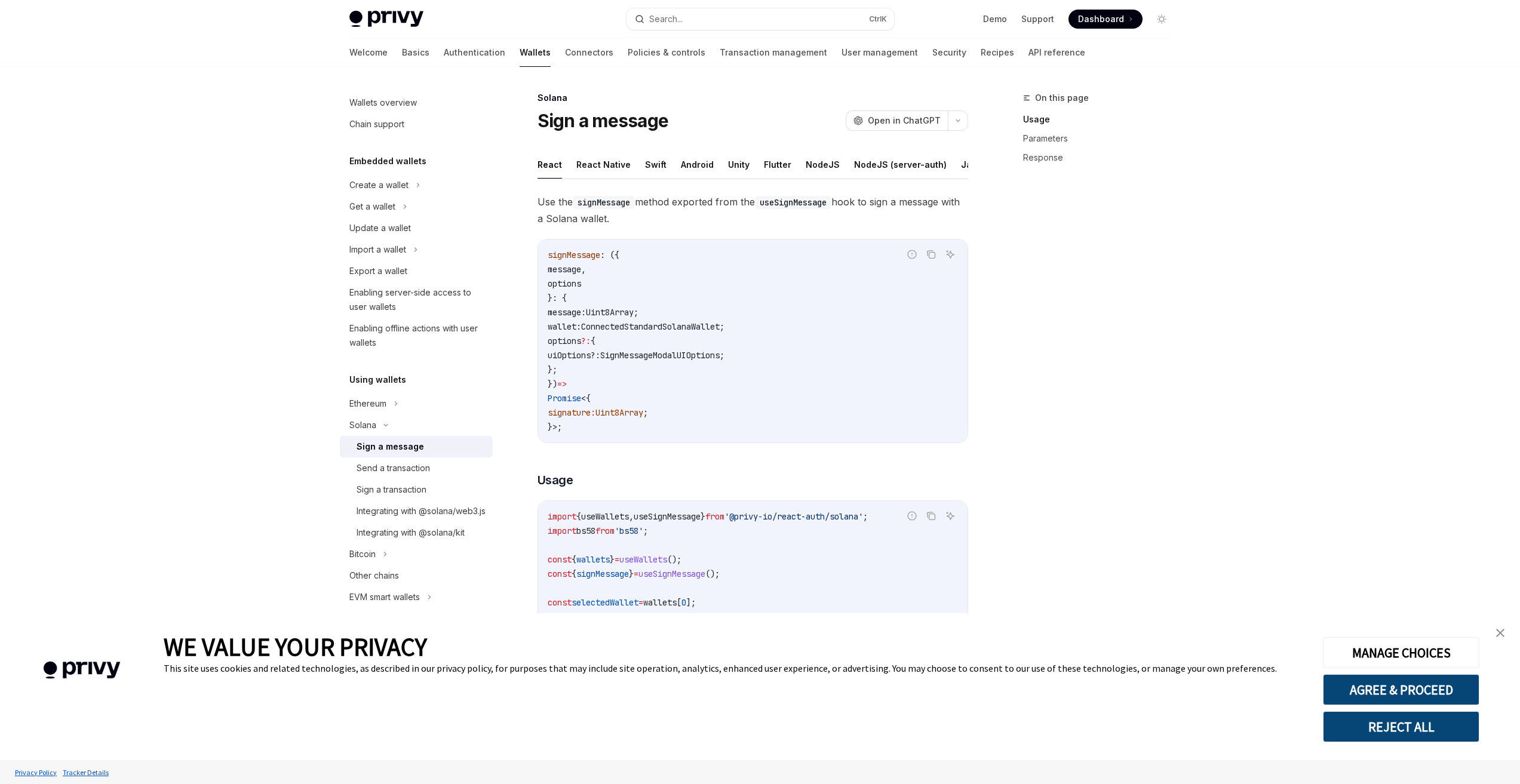
scroll to position [120, 0]
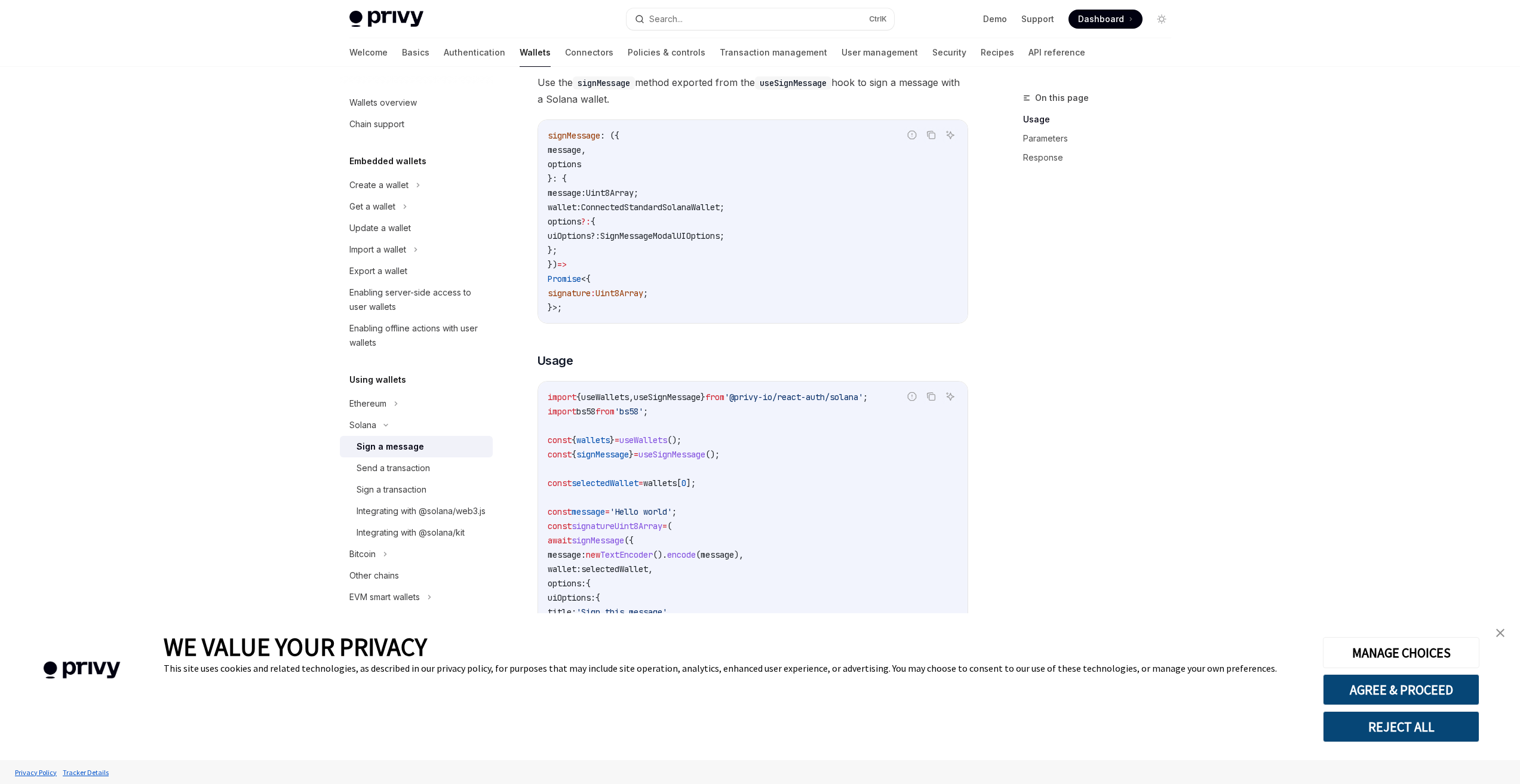
click at [578, 155] on span "message" at bounding box center [564, 150] width 33 height 11
click at [577, 169] on span "options" at bounding box center [564, 164] width 33 height 11
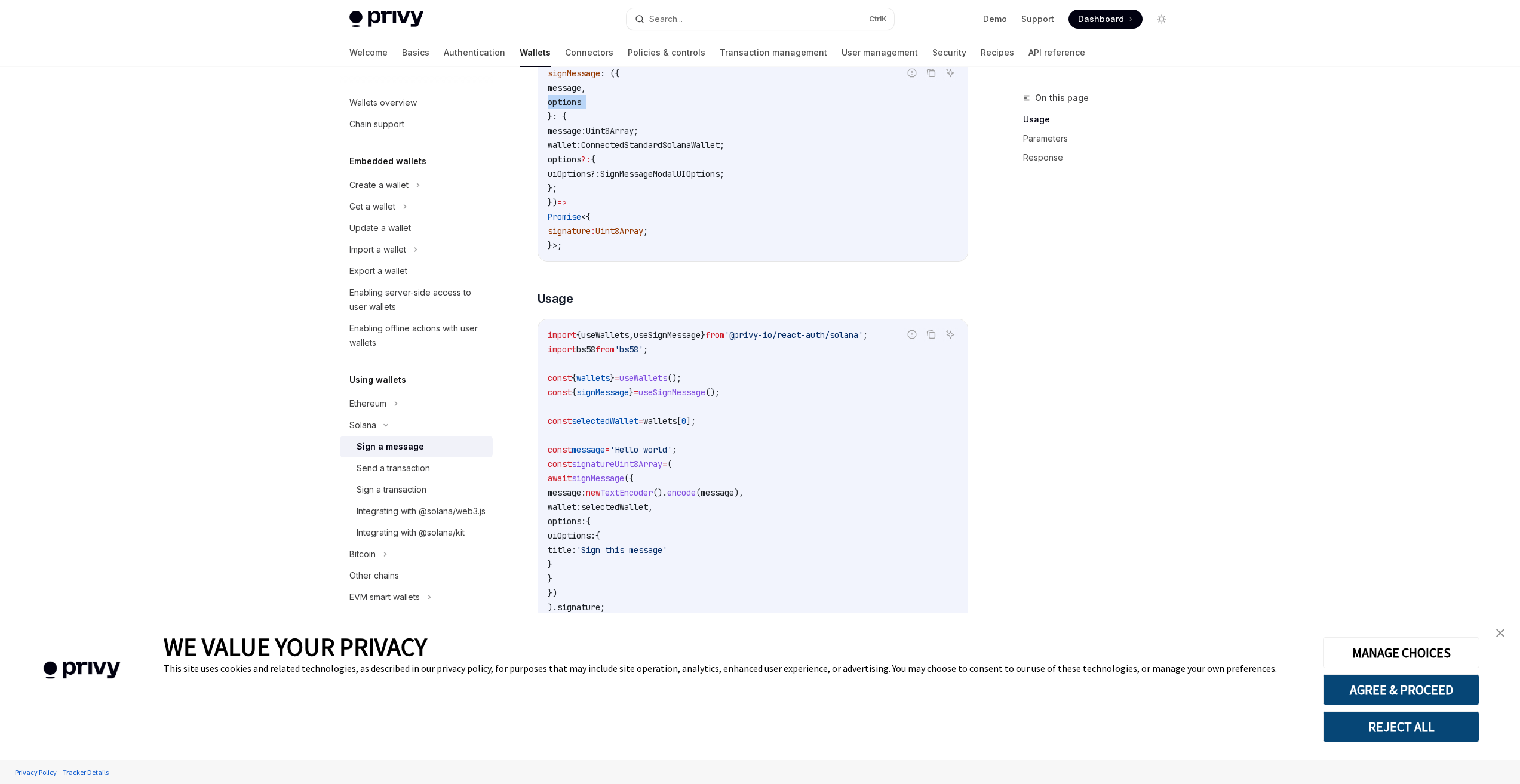
scroll to position [239, 0]
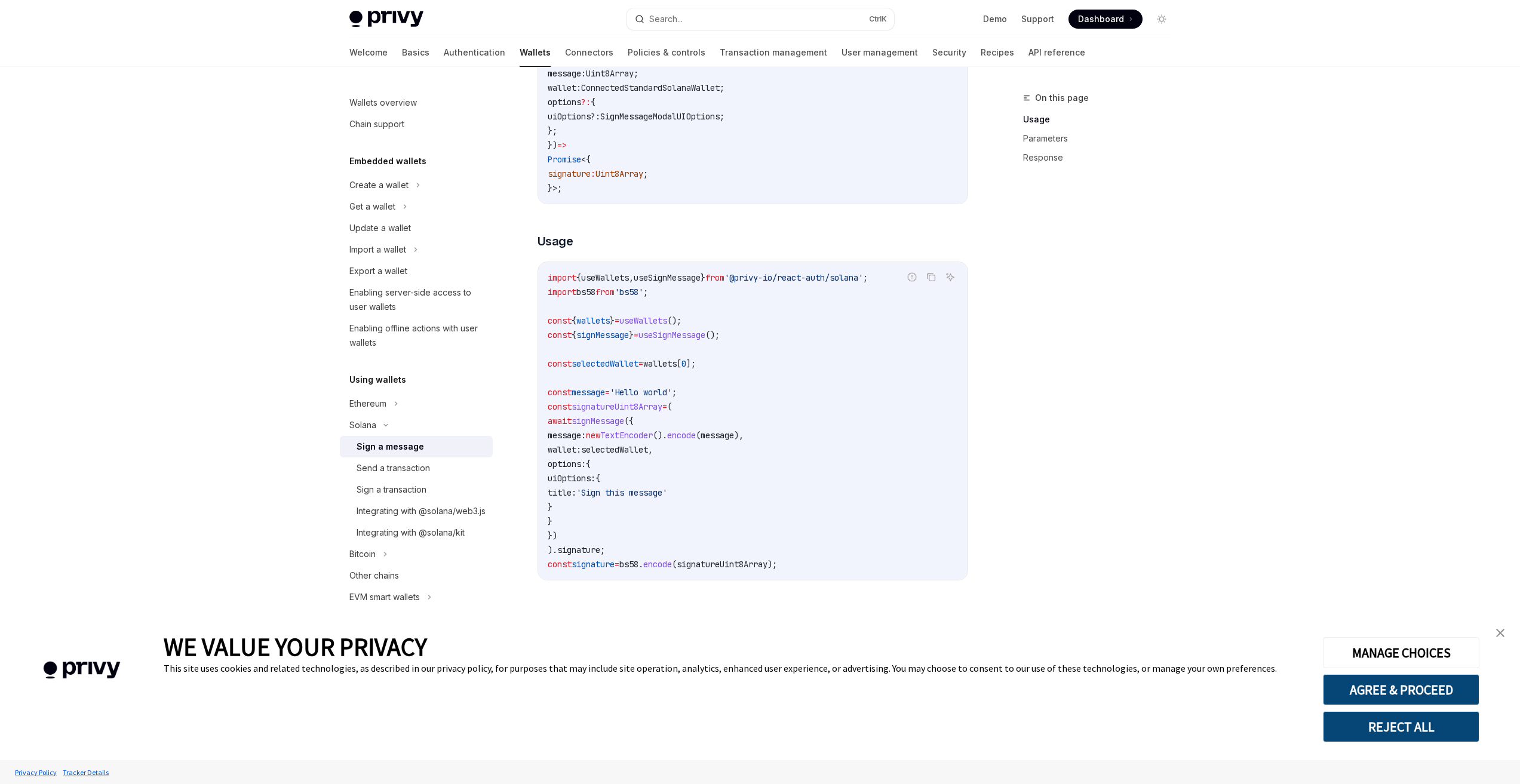
click at [648, 455] on span "selectedWallet" at bounding box center [615, 449] width 67 height 11
click at [600, 439] on span "new" at bounding box center [593, 435] width 15 height 11
drag, startPoint x: 602, startPoint y: 441, endPoint x: 709, endPoint y: 448, distance: 107.2
click at [709, 441] on span "message: new TextEncoder (). encode ( message )," at bounding box center [645, 435] width 196 height 11
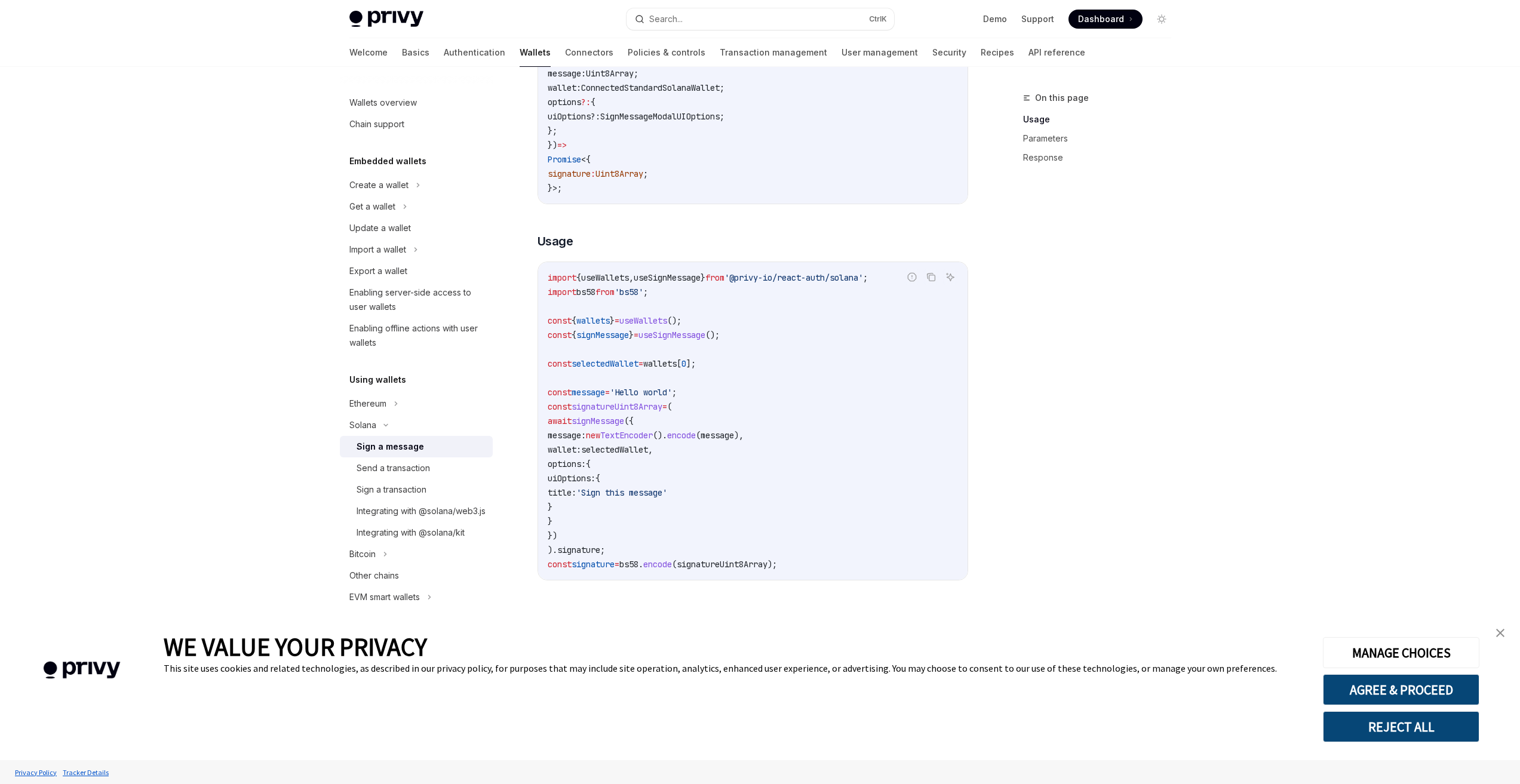
click at [653, 455] on span "," at bounding box center [651, 449] width 5 height 11
drag, startPoint x: 564, startPoint y: 440, endPoint x: 700, endPoint y: 485, distance: 143.3
click at [699, 483] on code "import { useWallets , useSignMessage } from '@privy-io/react-auth/solana' ; imp…" at bounding box center [752, 420] width 410 height 301
click at [707, 490] on code "import { useWallets , useSignMessage } from '@privy-io/react-auth/solana' ; imp…" at bounding box center [752, 420] width 410 height 301
click at [624, 426] on span "signMessage" at bounding box center [598, 421] width 53 height 11
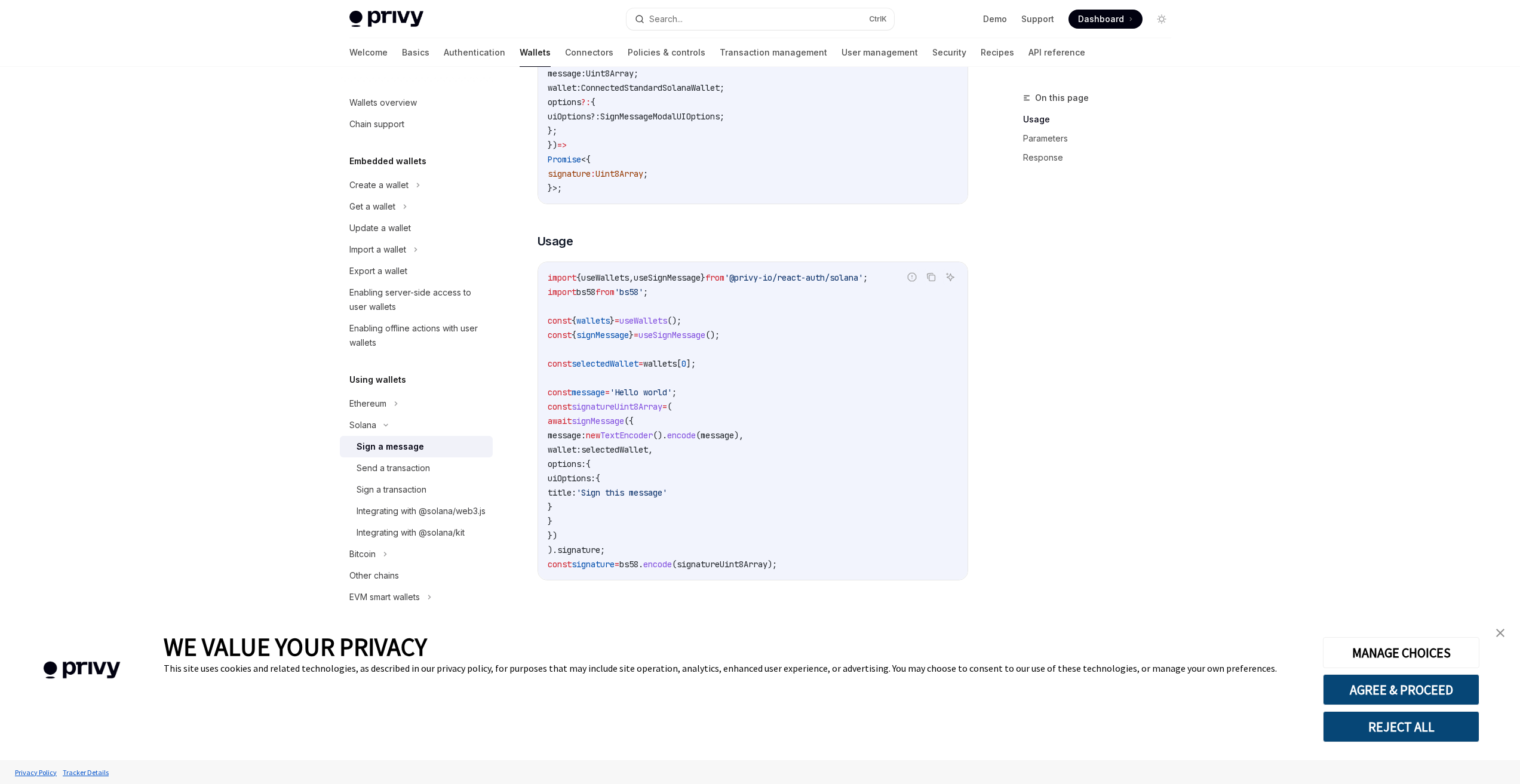
click at [624, 426] on span "signMessage" at bounding box center [598, 421] width 53 height 11
click at [673, 283] on span "useSignMessage" at bounding box center [667, 278] width 67 height 11
click at [608, 426] on span "signMessage" at bounding box center [598, 421] width 53 height 11
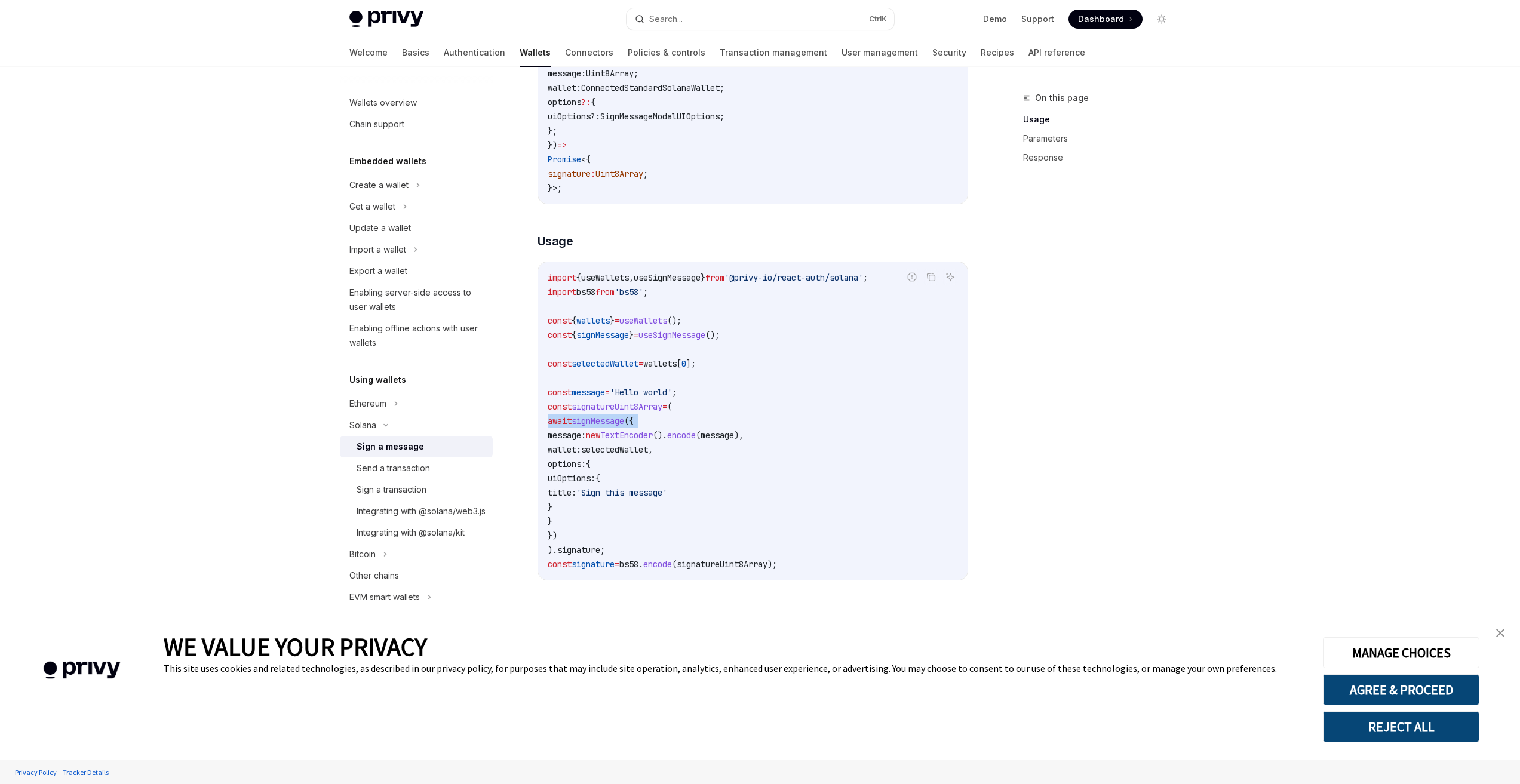
click at [608, 426] on span "signMessage" at bounding box center [598, 421] width 53 height 11
click at [567, 426] on span "await" at bounding box center [559, 421] width 24 height 11
drag, startPoint x: 563, startPoint y: 434, endPoint x: 650, endPoint y: 528, distance: 128.1
click at [650, 528] on code "import { useWallets , useSignMessage } from '@privy-io/react-auth/solana' ; imp…" at bounding box center [752, 420] width 410 height 301
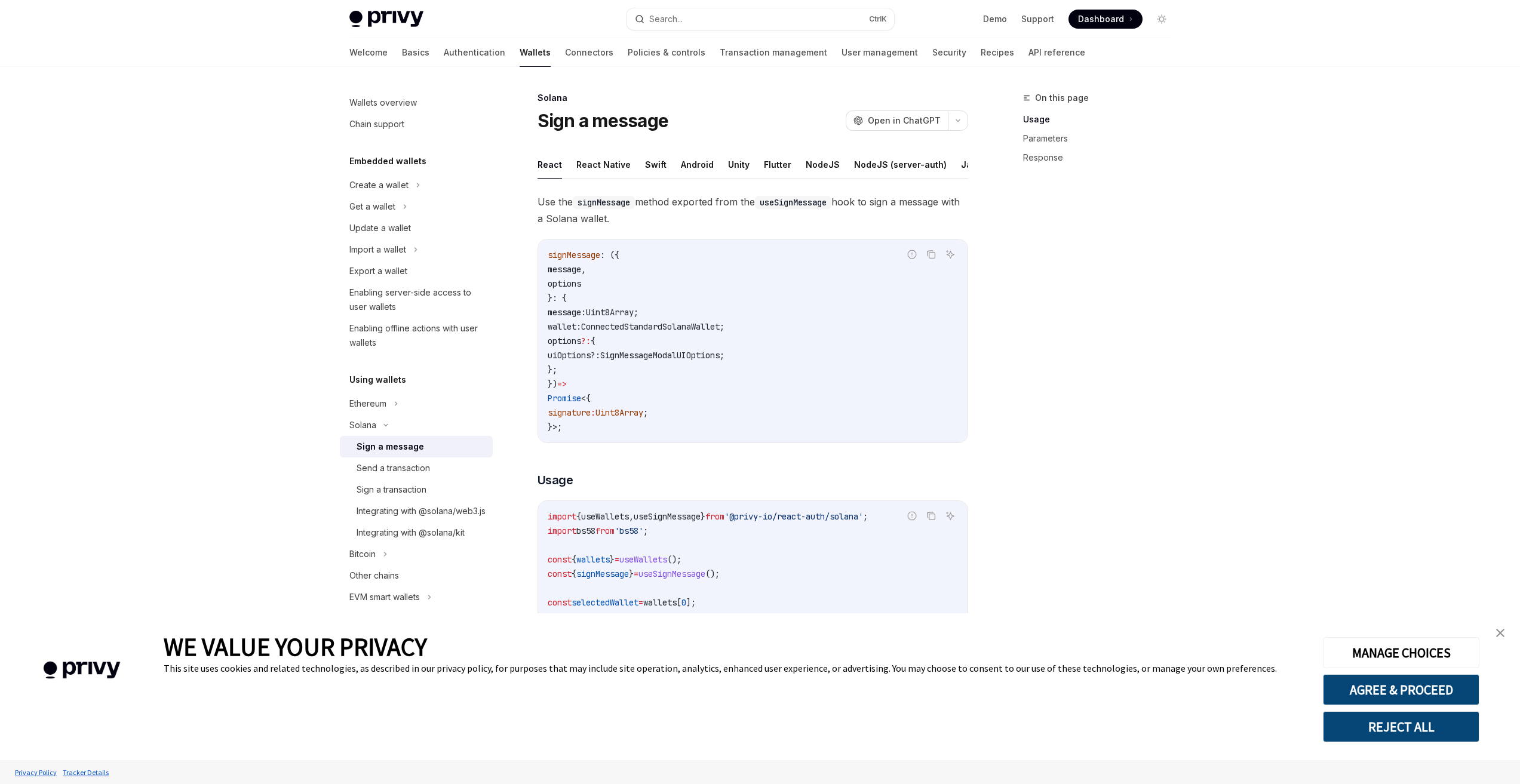
scroll to position [0, 49]
click at [950, 161] on button "REST API" at bounding box center [966, 165] width 38 height 28
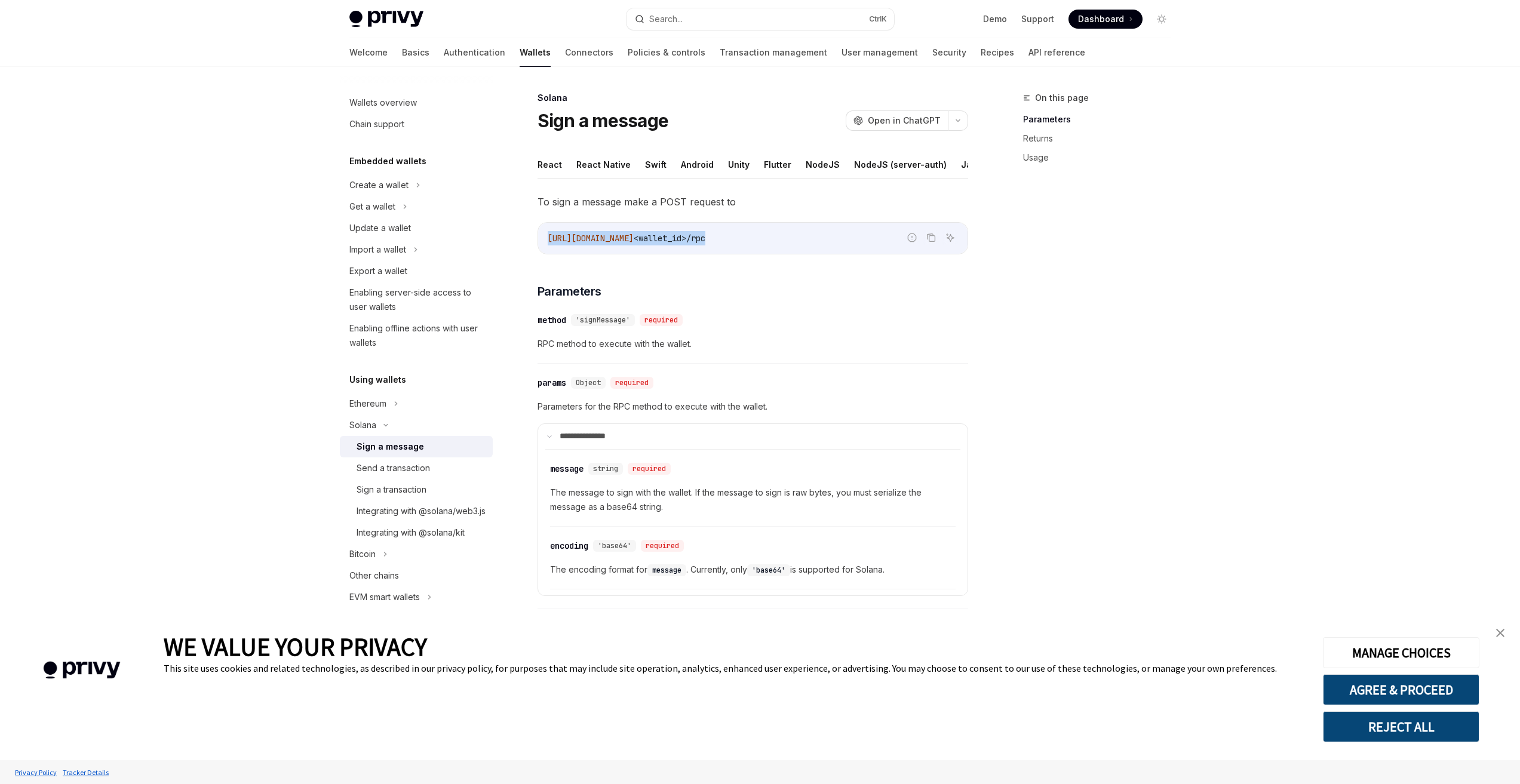
drag, startPoint x: 793, startPoint y: 246, endPoint x: 547, endPoint y: 246, distance: 246.0
click at [547, 245] on code "[URL][DOMAIN_NAME] <wallet_id>/rpc" at bounding box center [752, 238] width 410 height 15
click at [549, 165] on button "React" at bounding box center [550, 165] width 24 height 28
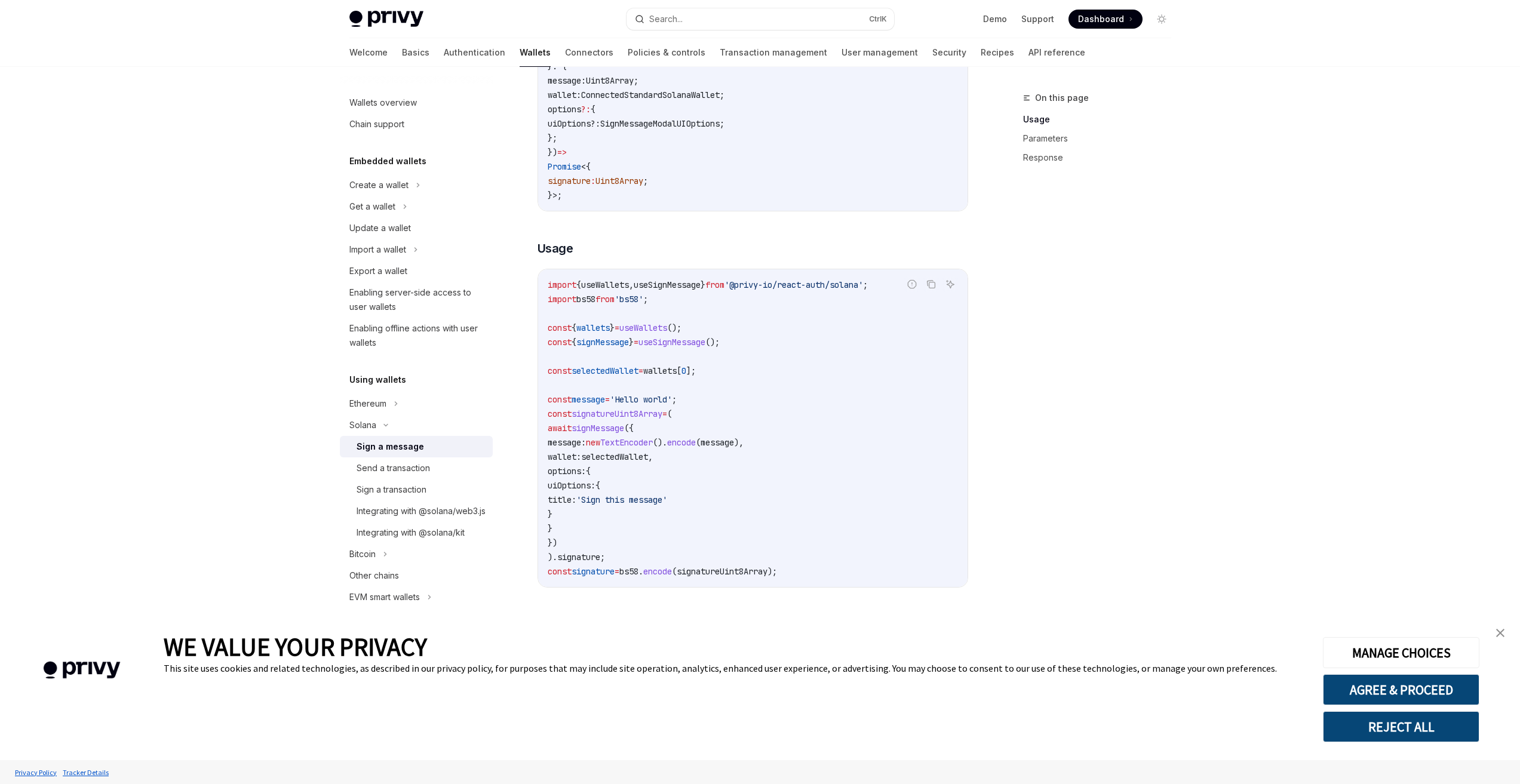
scroll to position [299, 0]
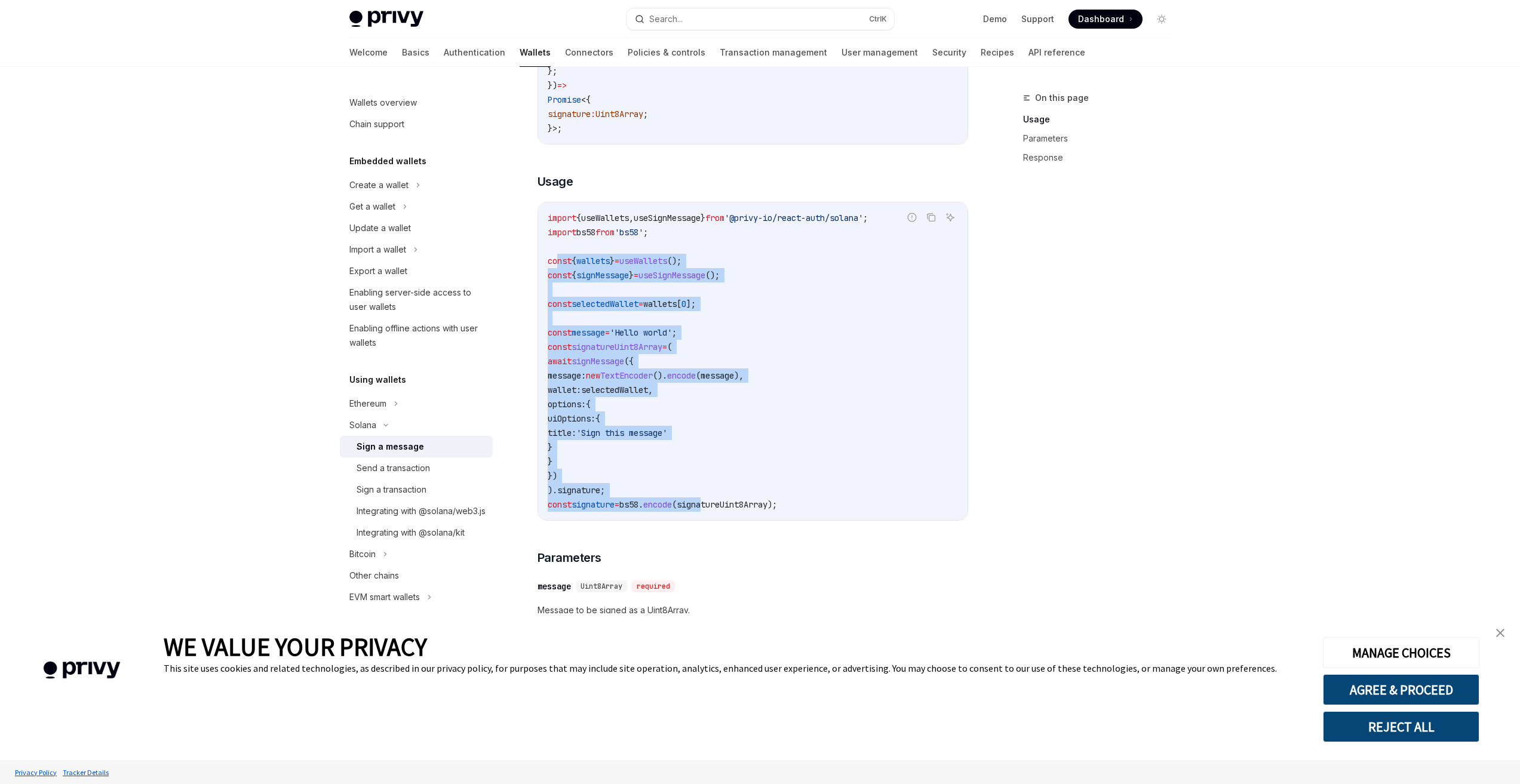
drag, startPoint x: 581, startPoint y: 307, endPoint x: 724, endPoint y: 518, distance: 254.9
click at [724, 511] on code "import { useWallets , useSignMessage } from '@privy-io/react-auth/solana' ; imp…" at bounding box center [752, 361] width 410 height 301
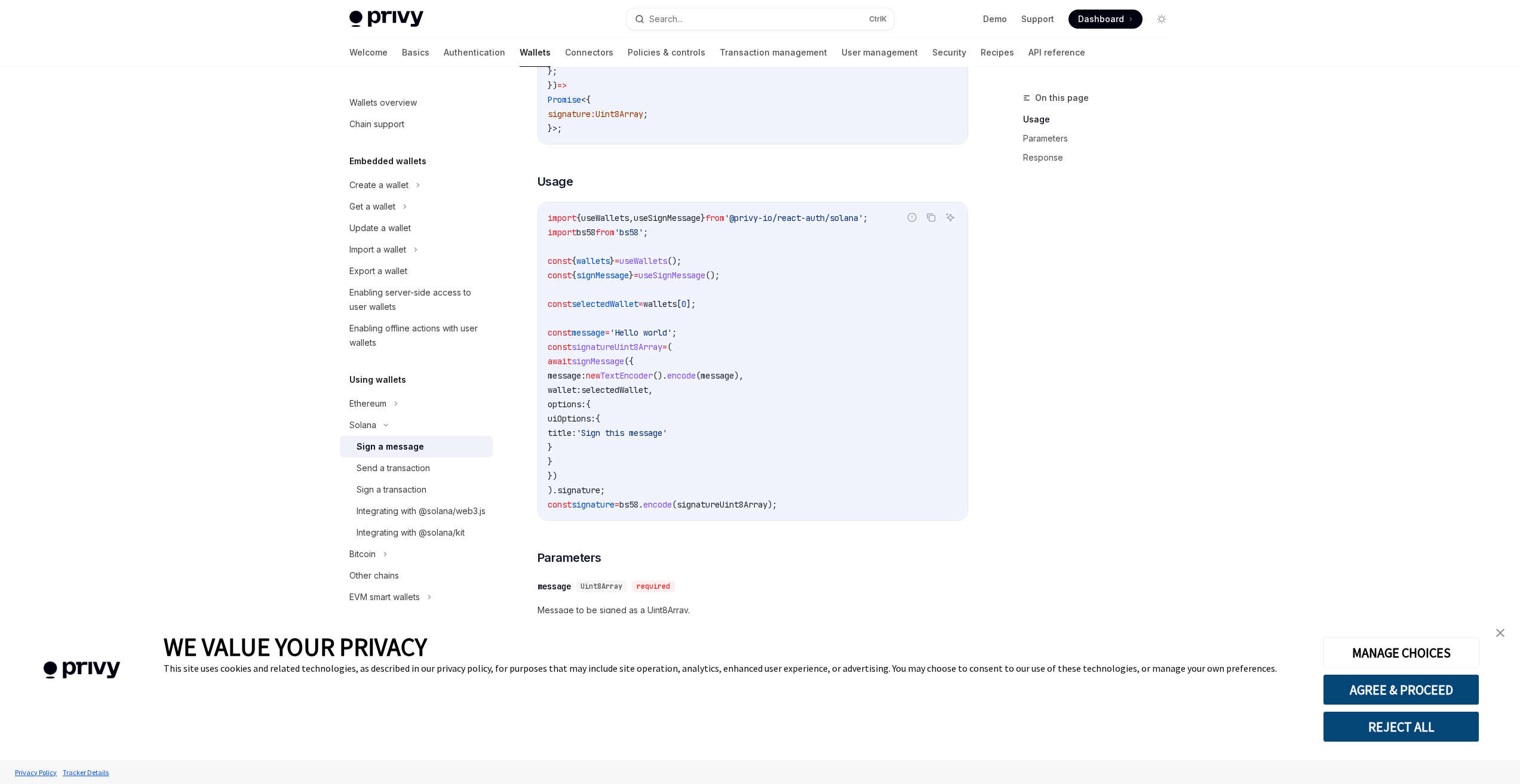
click at [767, 510] on span "signatureUint8Array" at bounding box center [722, 505] width 91 height 11
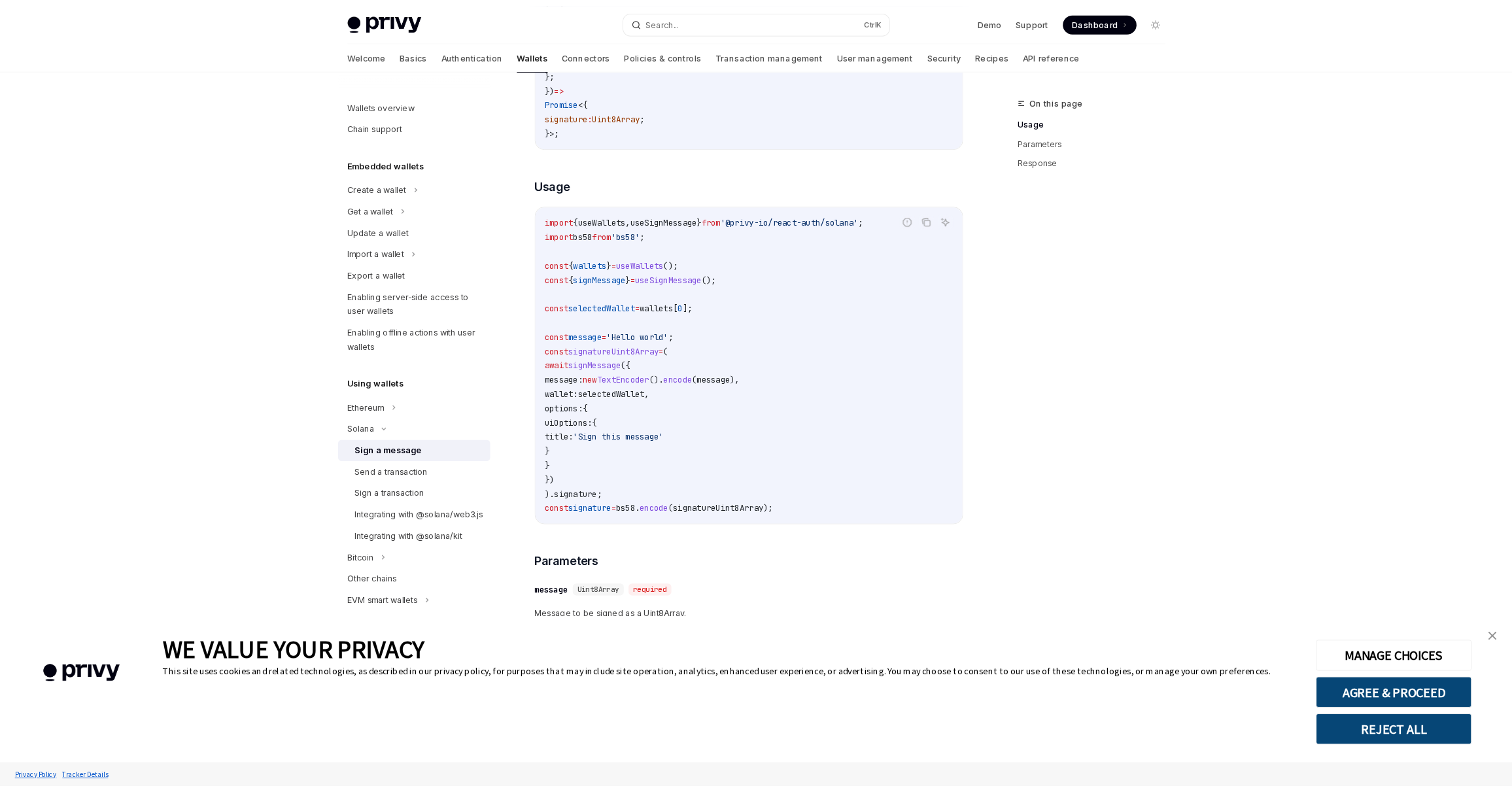
scroll to position [392, 0]
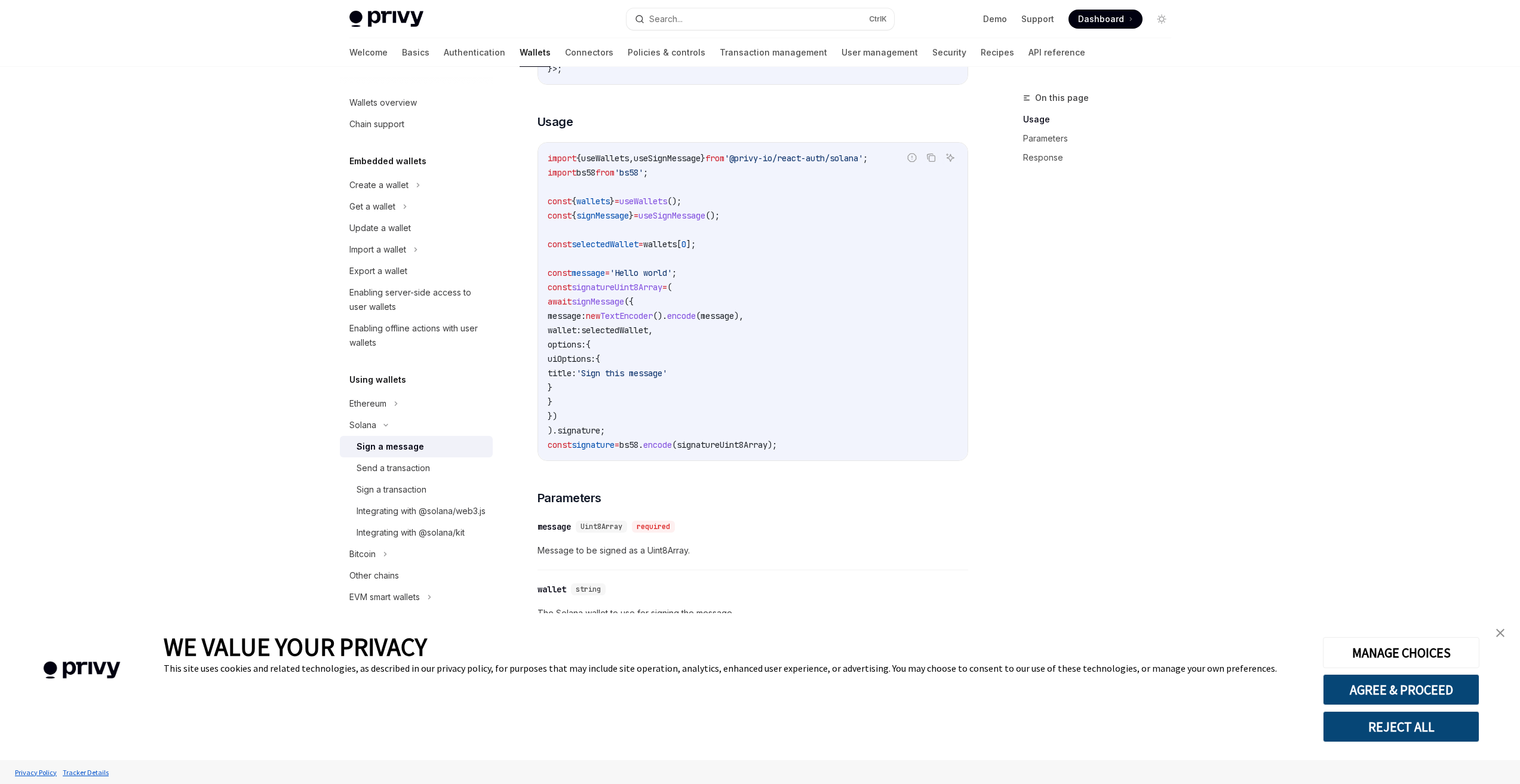
click at [1313, 201] on div "Privy Docs home page Search... Ctrl K Demo Support Dashboard Dashboard Search..…" at bounding box center [760, 372] width 1520 height 1461
type textarea "*"
